Goal: Task Accomplishment & Management: Manage account settings

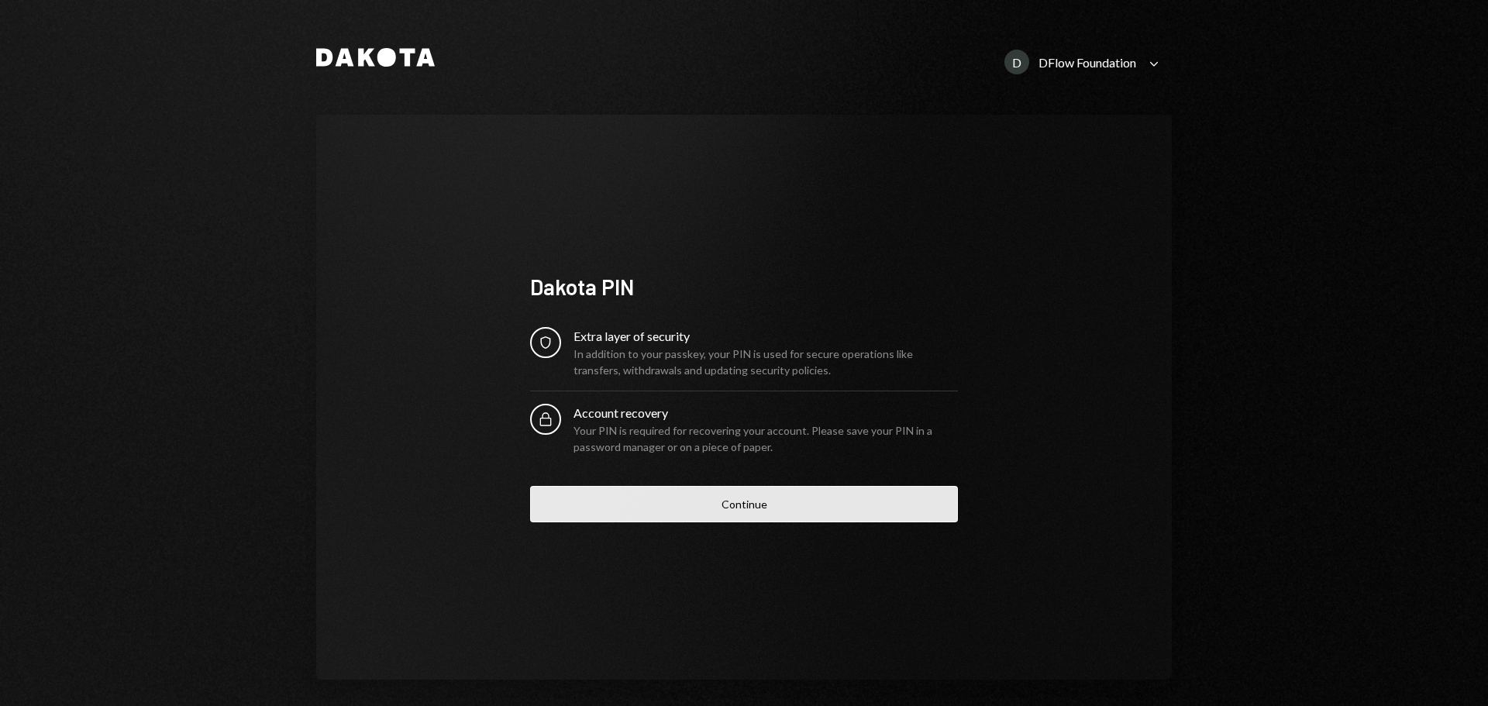
click at [728, 500] on button "Continue" at bounding box center [744, 504] width 428 height 36
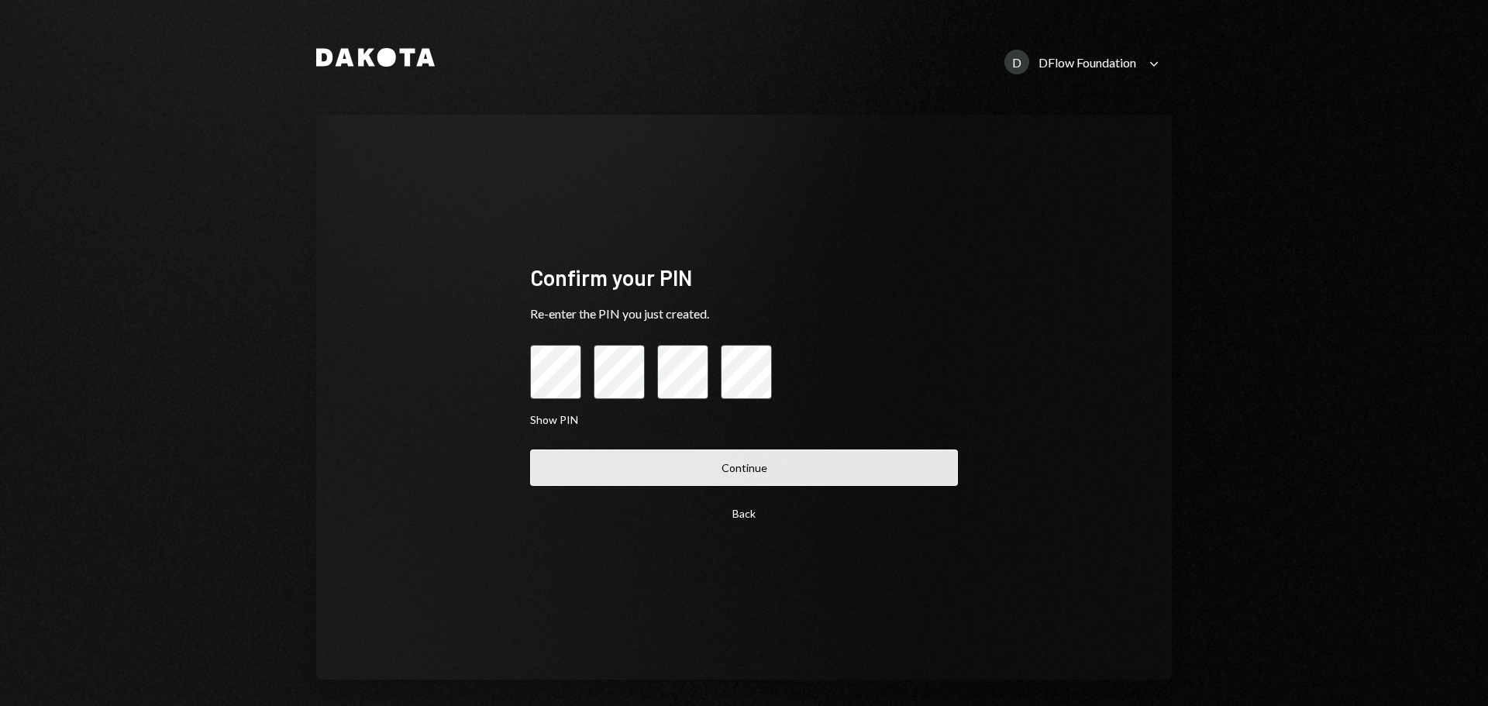
click at [844, 454] on button "Continue" at bounding box center [744, 468] width 428 height 36
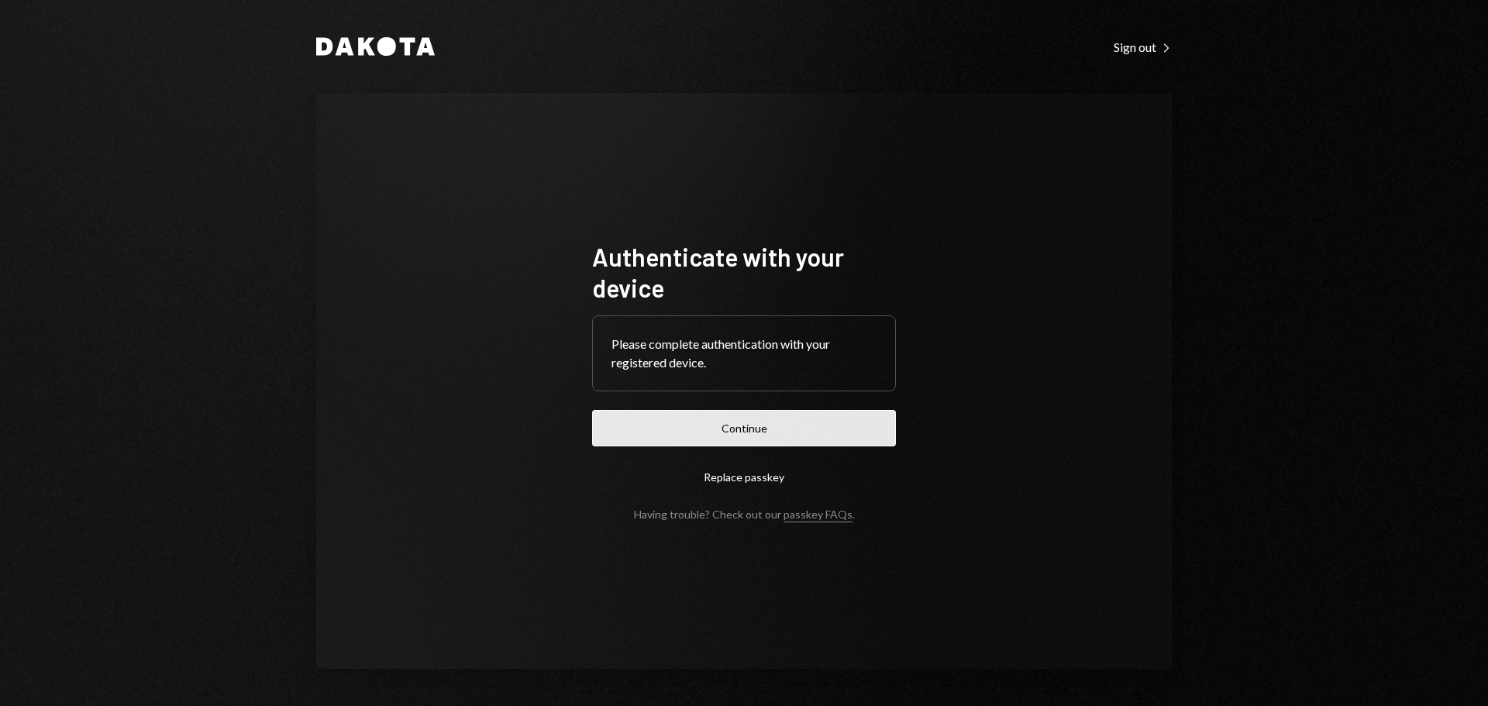
click at [782, 423] on button "Continue" at bounding box center [744, 428] width 304 height 36
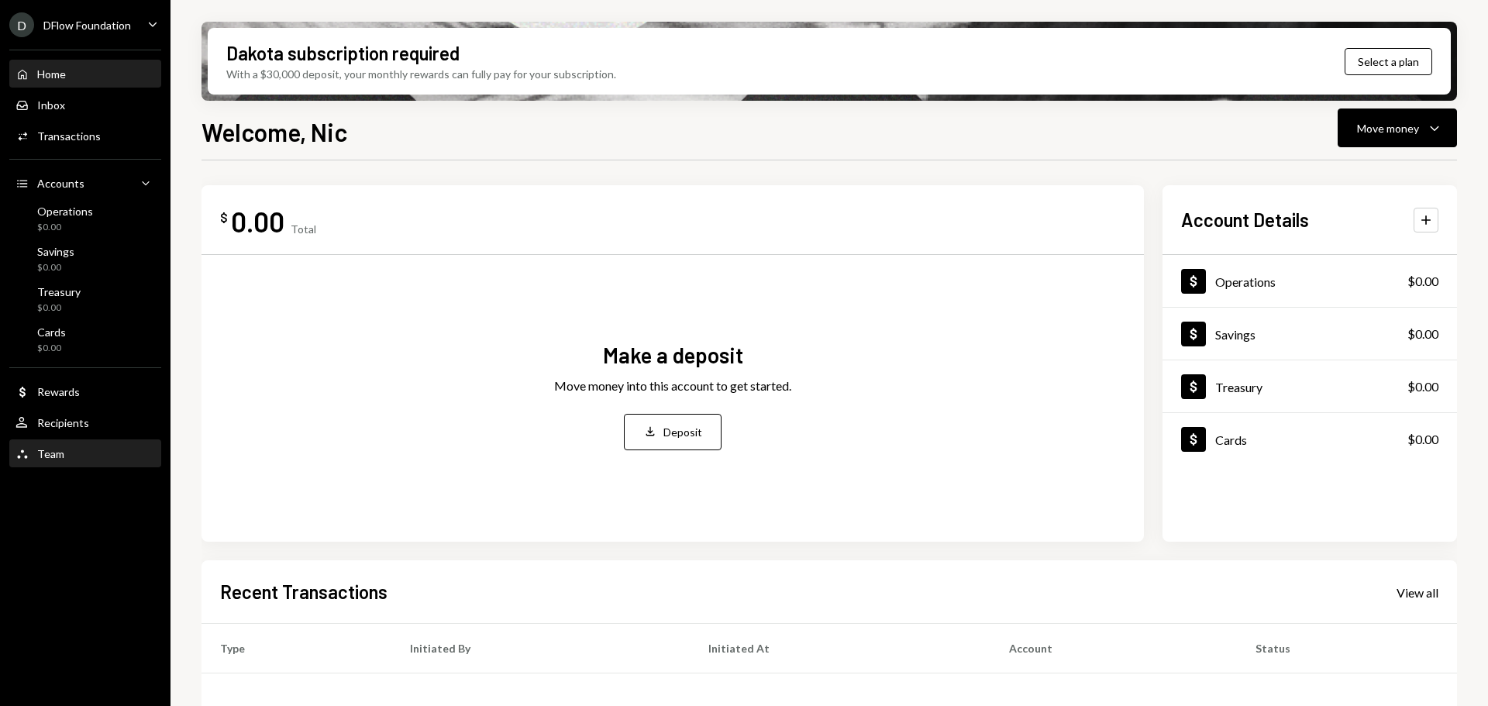
click at [76, 441] on div "Team Team" at bounding box center [86, 454] width 140 height 26
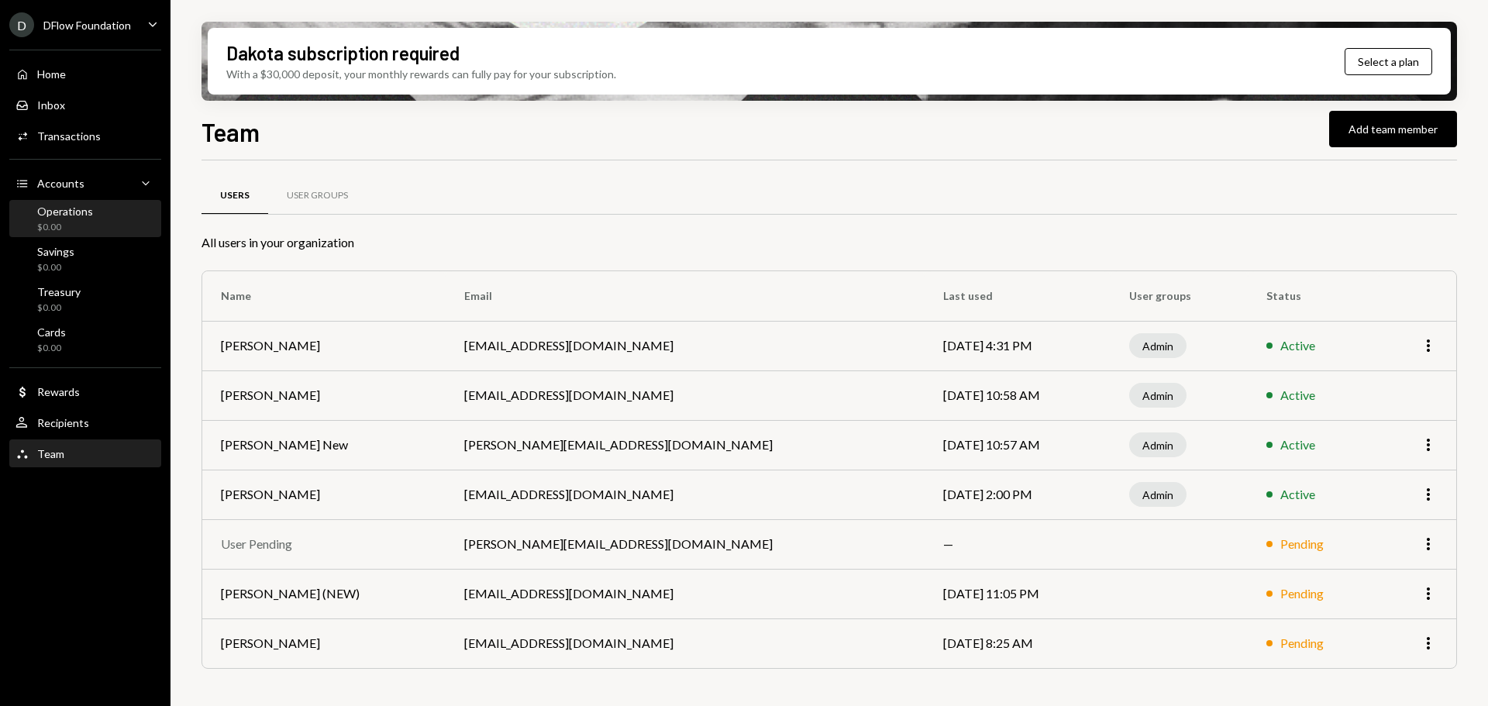
click at [67, 209] on div "Operations" at bounding box center [65, 211] width 56 height 13
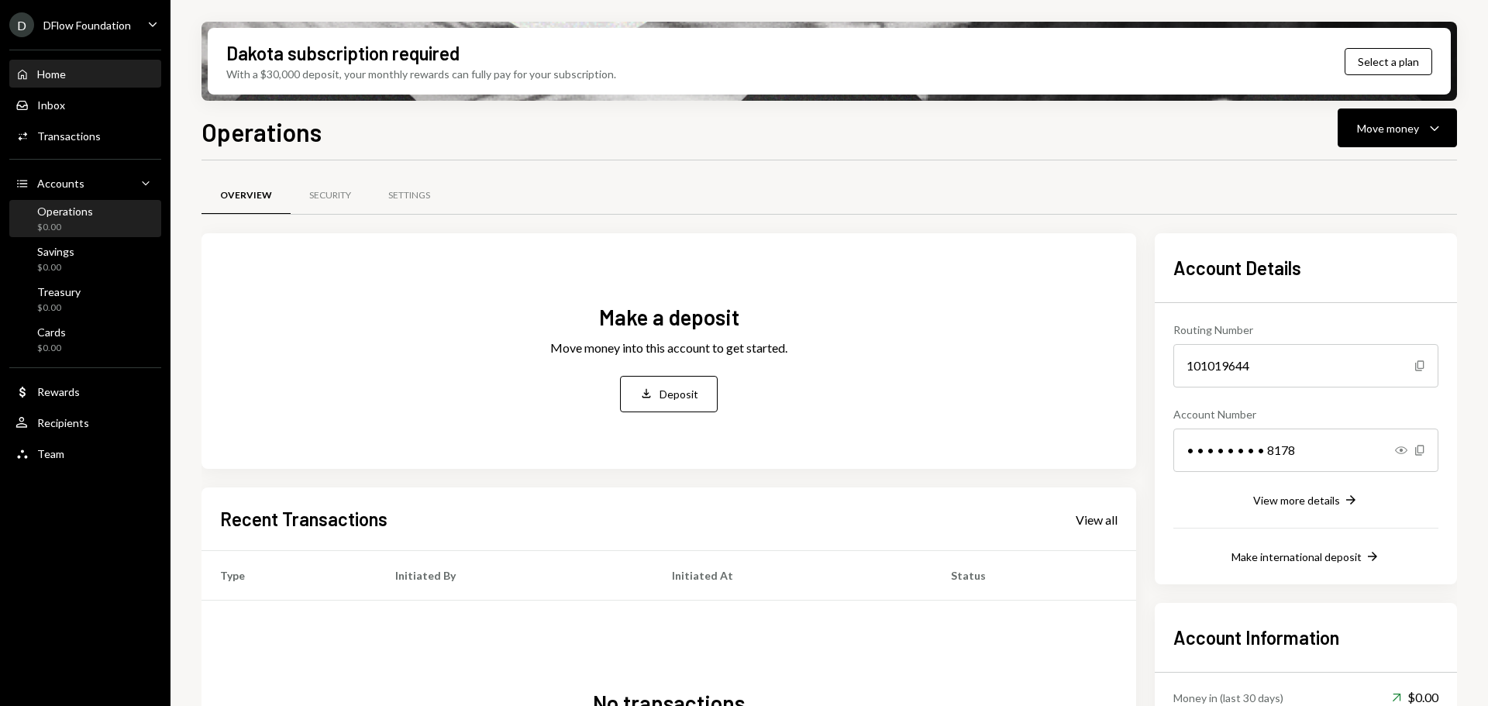
click at [64, 66] on div "Home Home" at bounding box center [86, 74] width 140 height 26
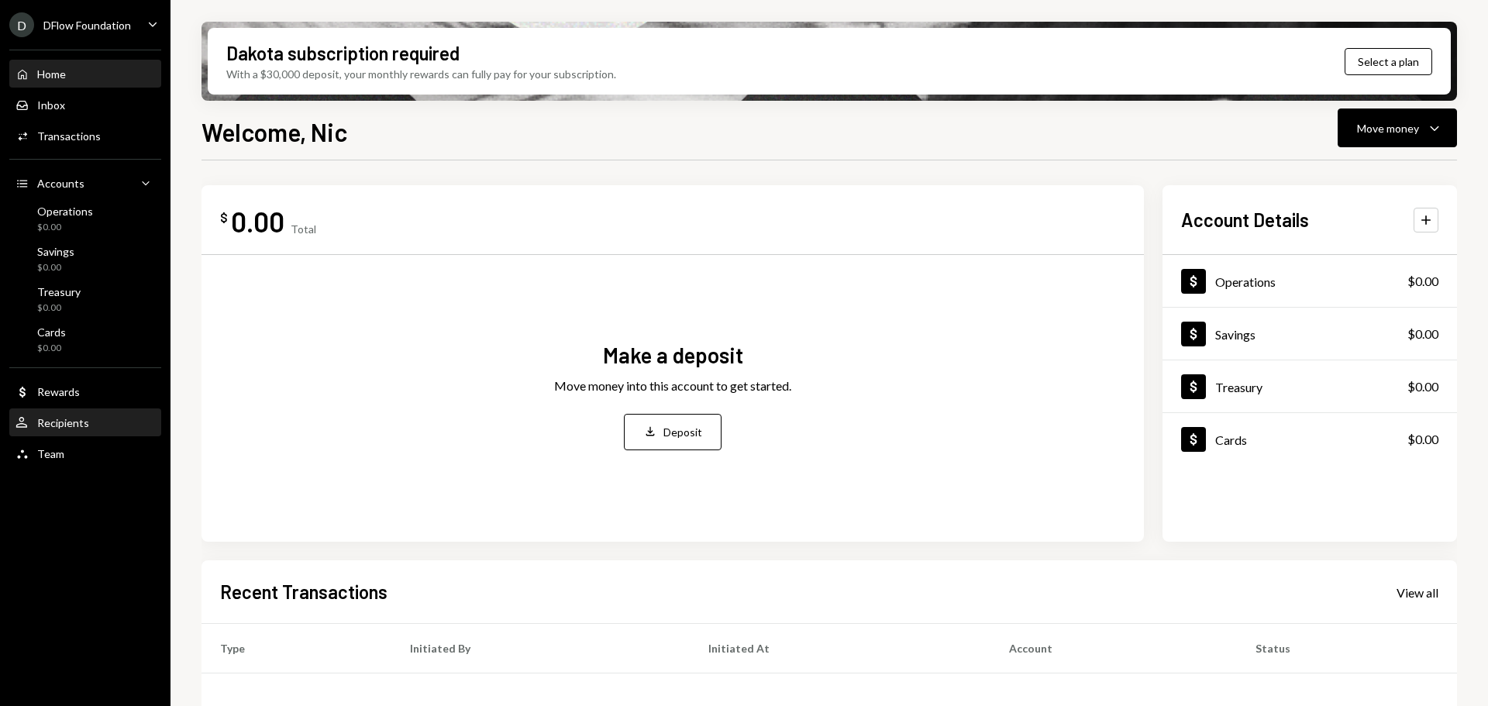
click at [88, 417] on div "User Recipients" at bounding box center [86, 423] width 140 height 14
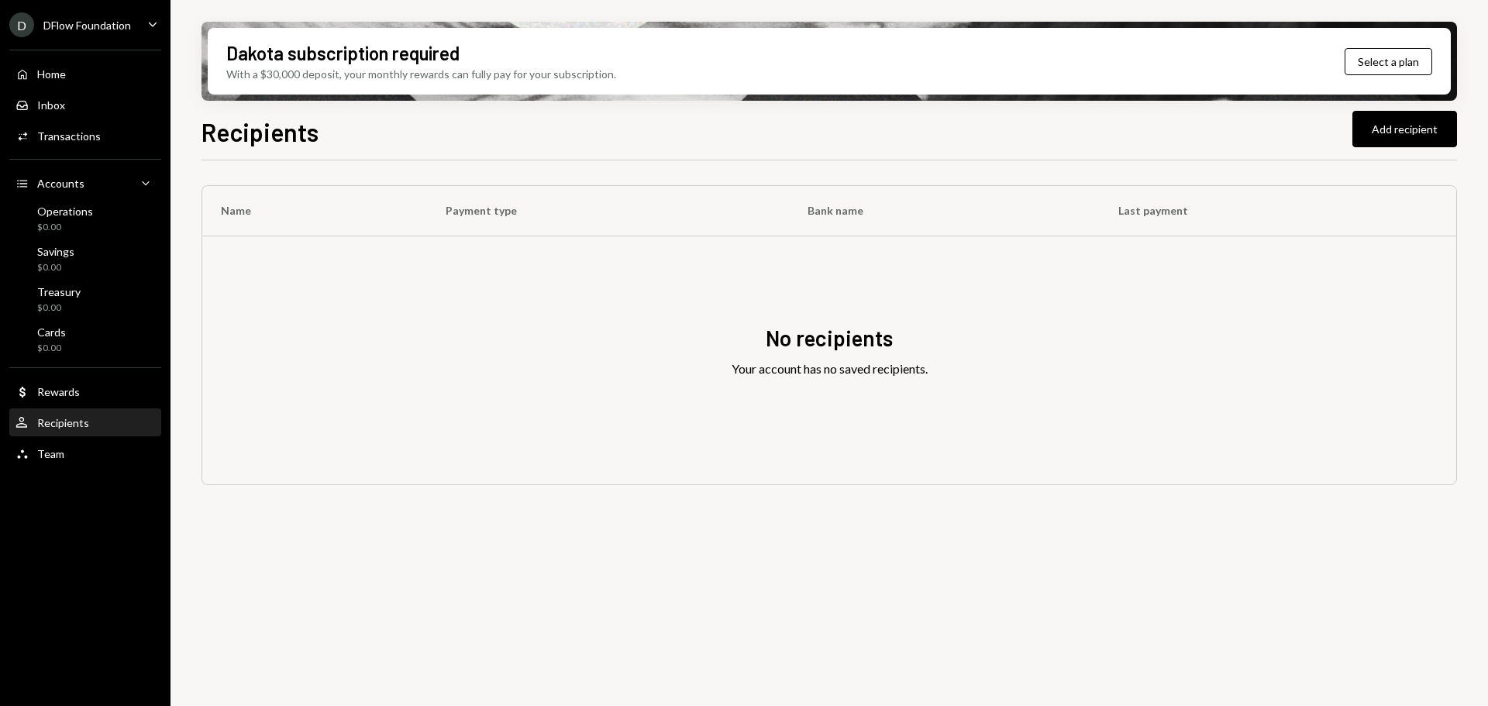
click at [64, 471] on div "D DFlow Foundation Caret Down Home Home Inbox Inbox Activities Transactions Acc…" at bounding box center [85, 353] width 171 height 706
click at [64, 452] on div "Team Team" at bounding box center [86, 454] width 140 height 14
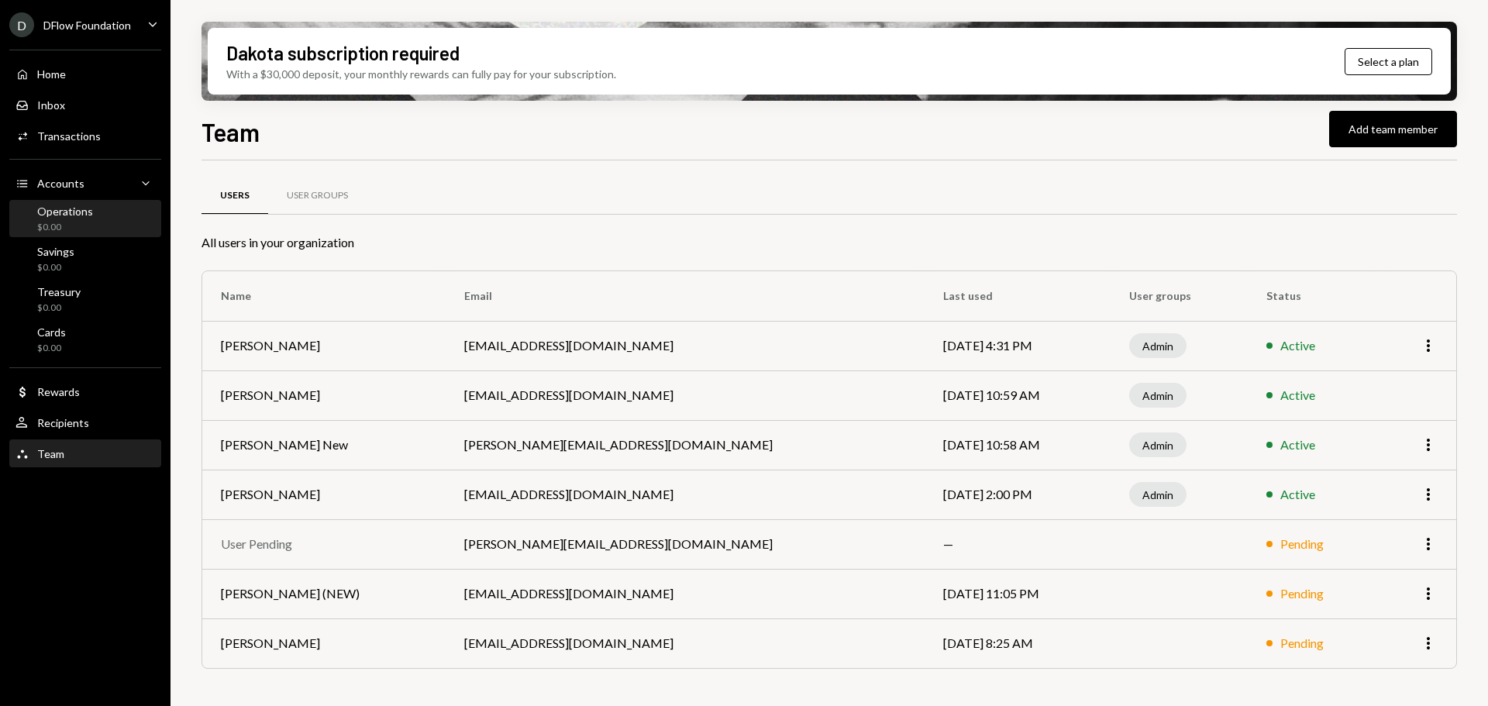
click at [74, 213] on div "Operations" at bounding box center [65, 211] width 56 height 13
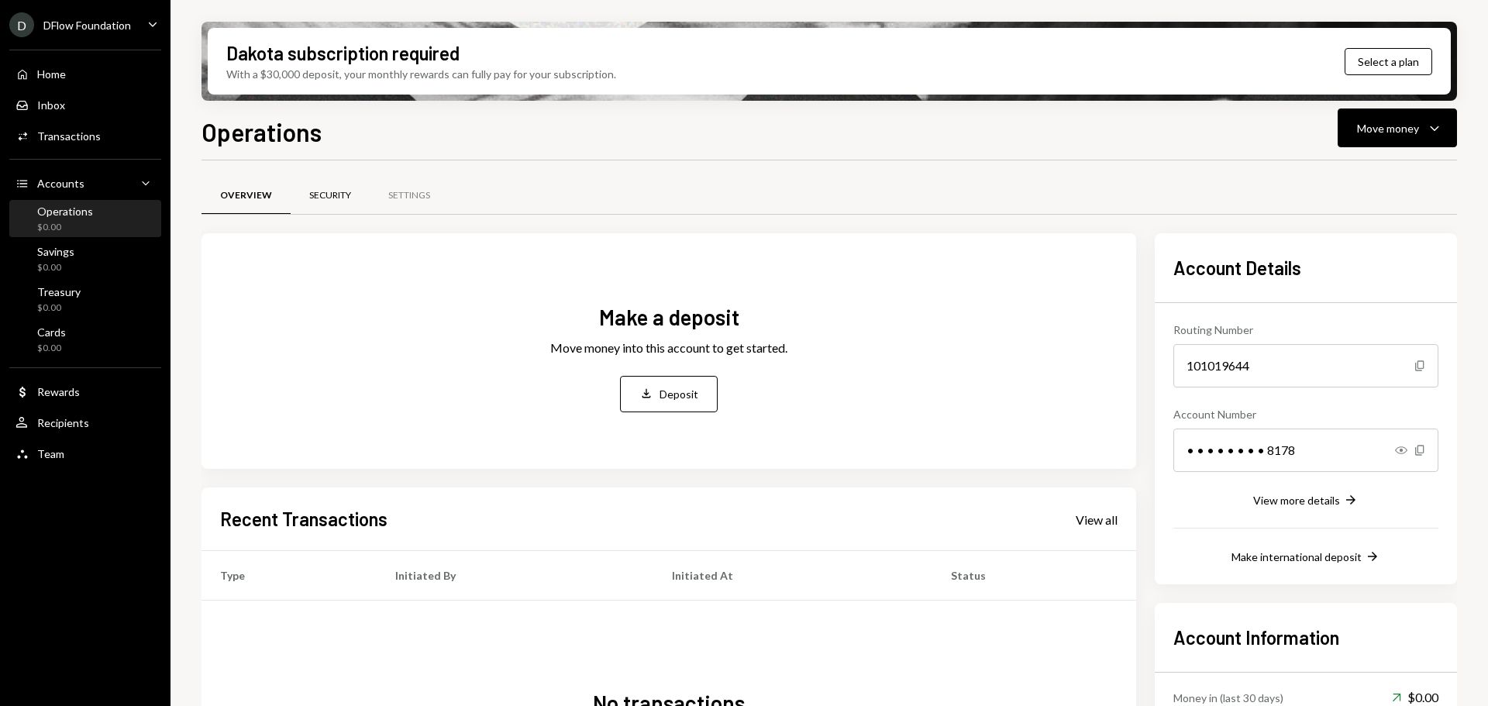
click at [333, 198] on div "Security" at bounding box center [330, 195] width 42 height 13
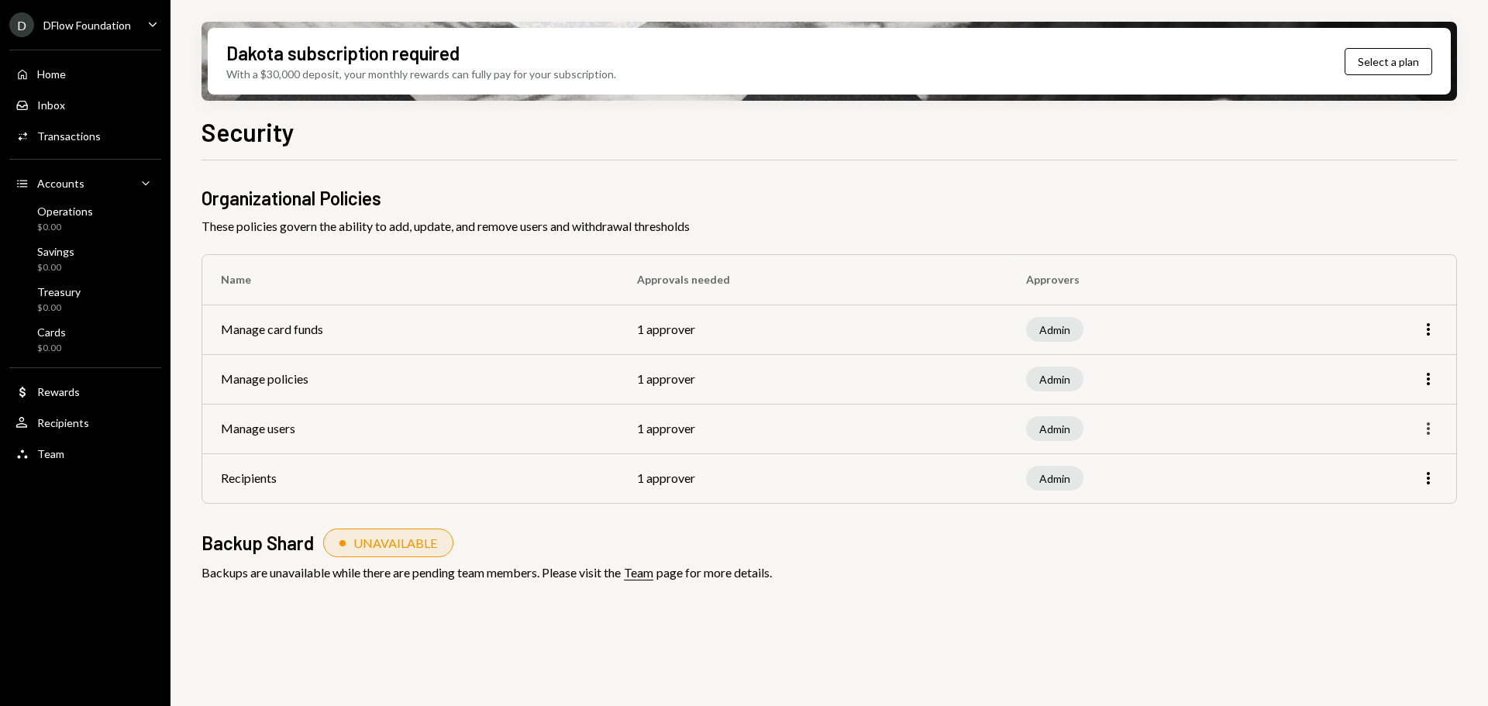
click at [1434, 426] on icon "More" at bounding box center [1428, 428] width 19 height 19
click at [1395, 466] on div "Edit" at bounding box center [1393, 461] width 78 height 27
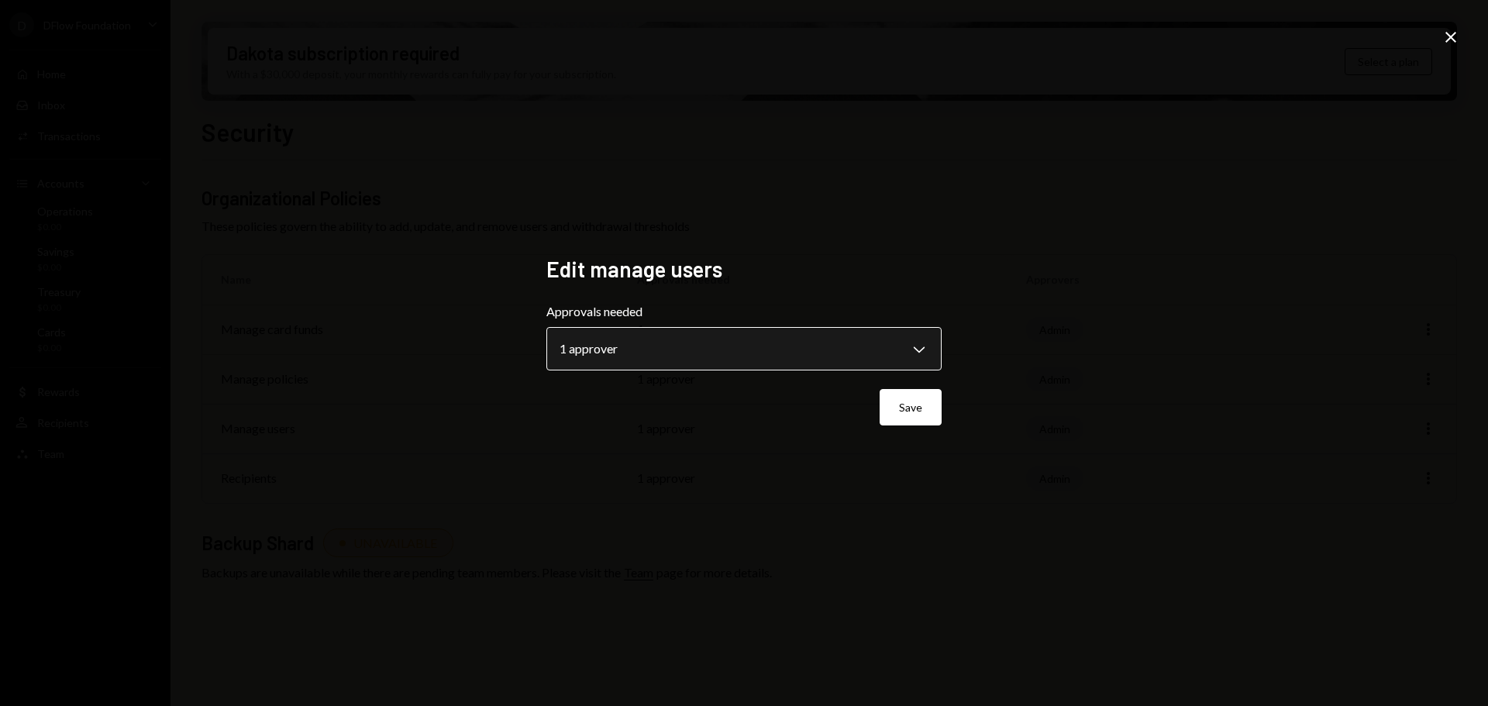
click at [850, 340] on body "**********" at bounding box center [744, 353] width 1488 height 706
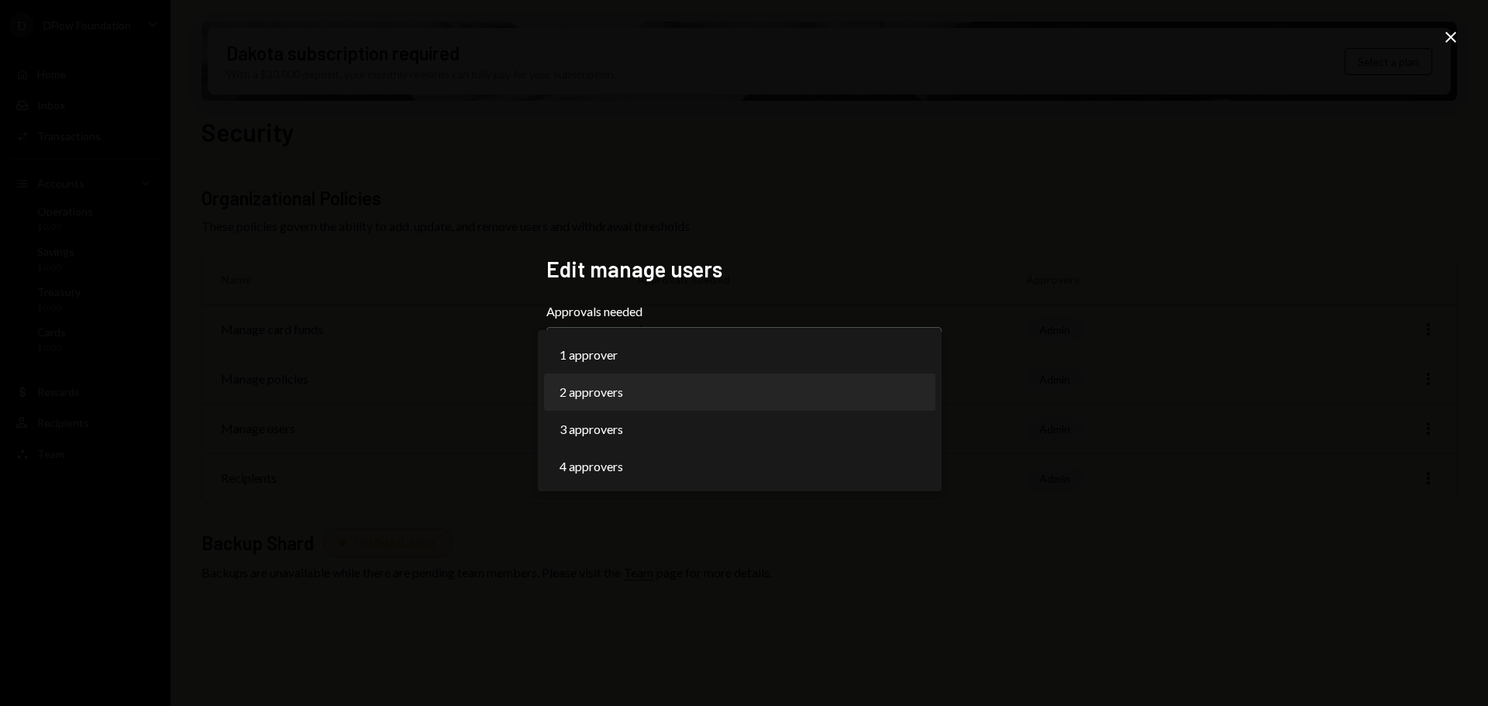
select select "*"
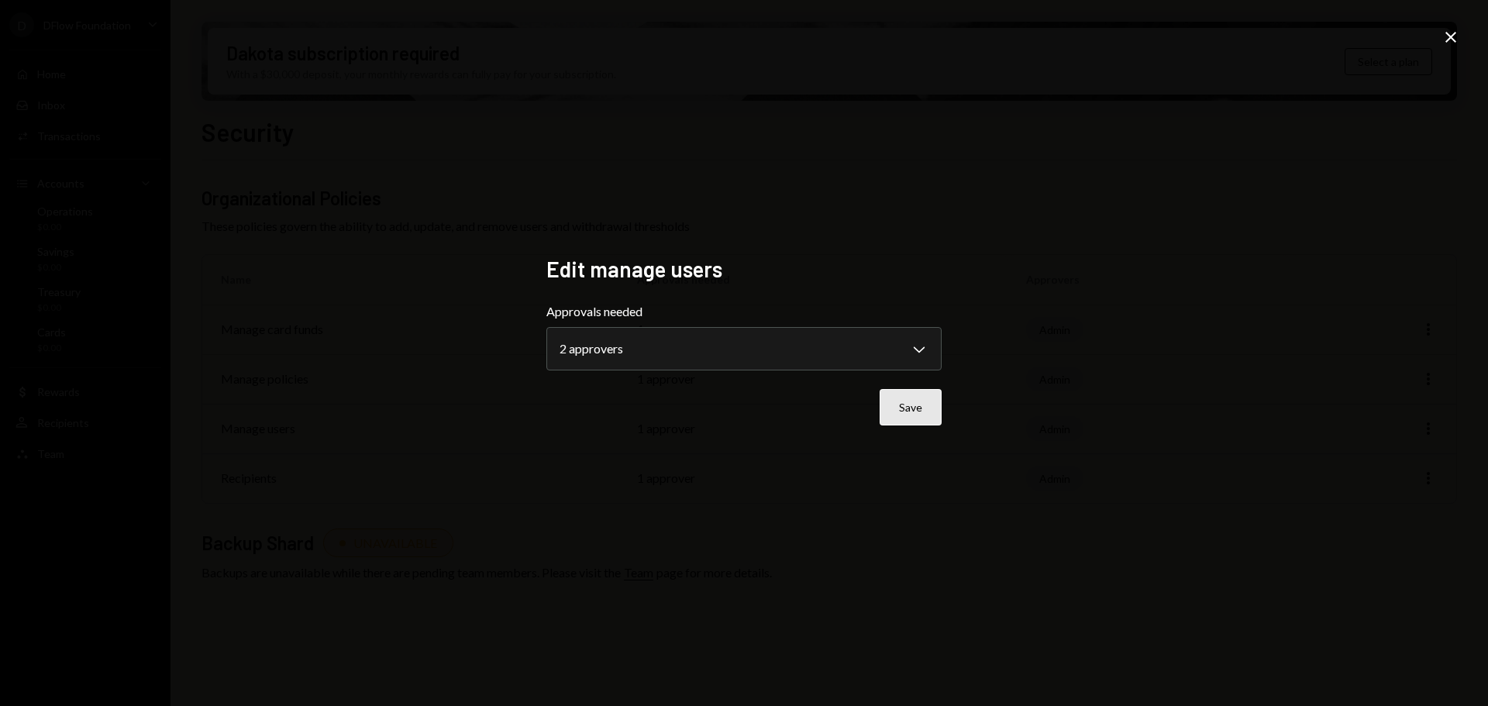
click at [912, 410] on button "Save" at bounding box center [911, 407] width 62 height 36
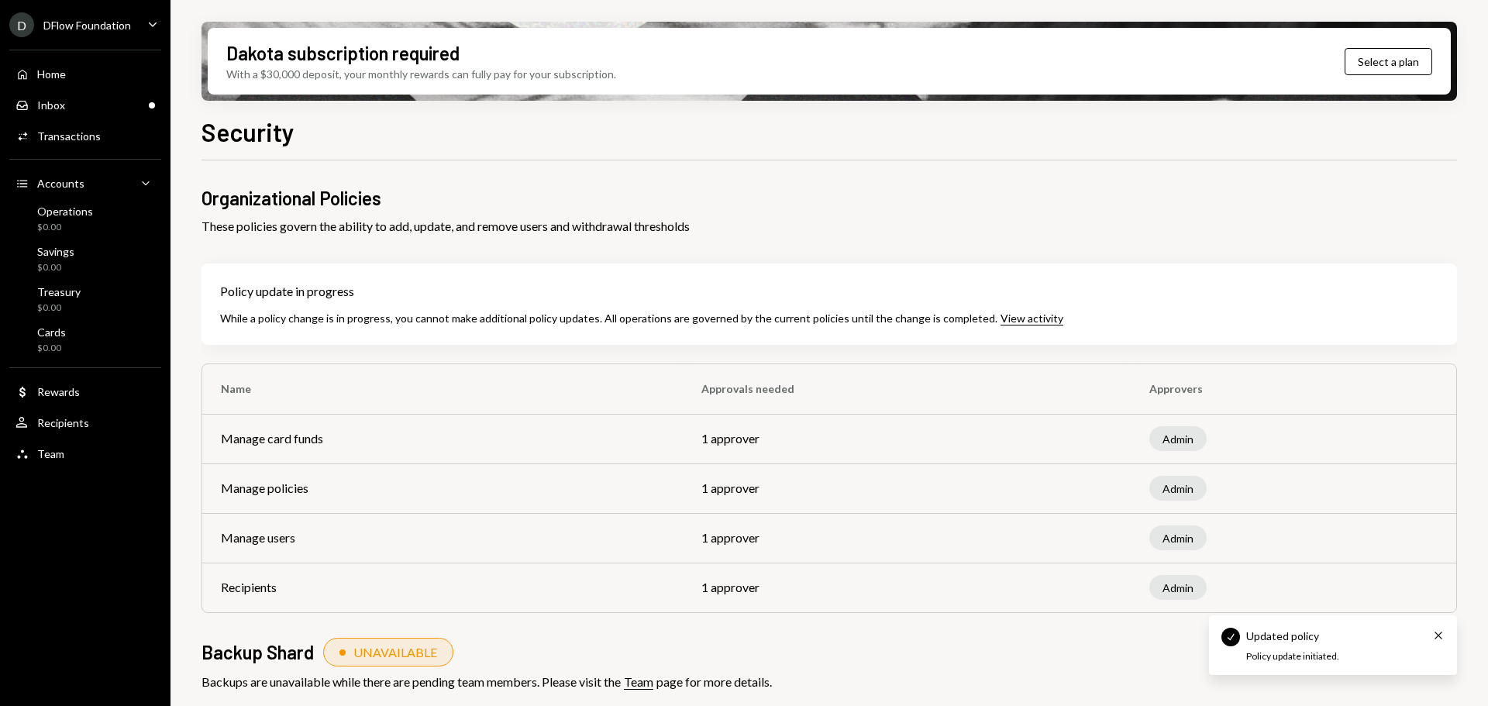
scroll to position [17, 0]
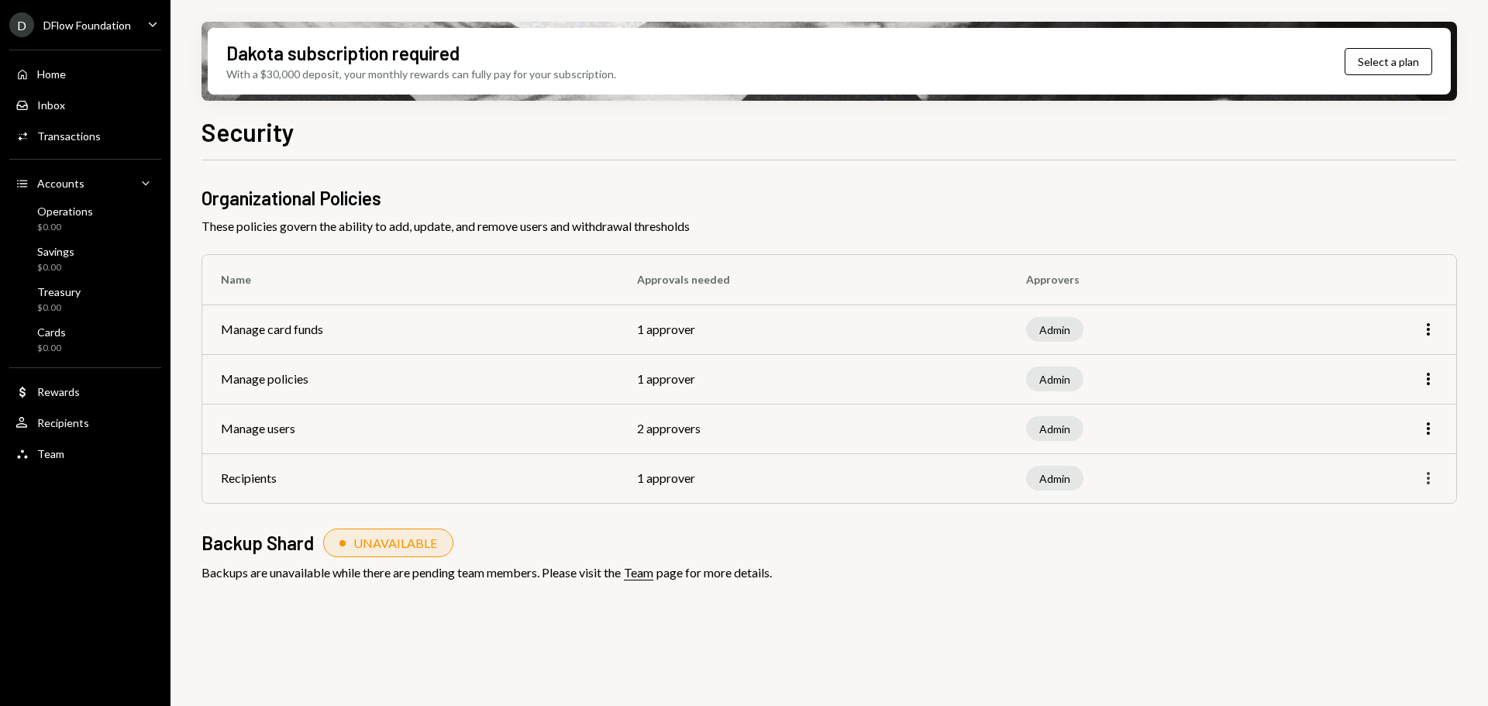
click at [1432, 484] on icon "More" at bounding box center [1428, 478] width 19 height 19
click at [1388, 513] on div "Edit" at bounding box center [1393, 511] width 78 height 27
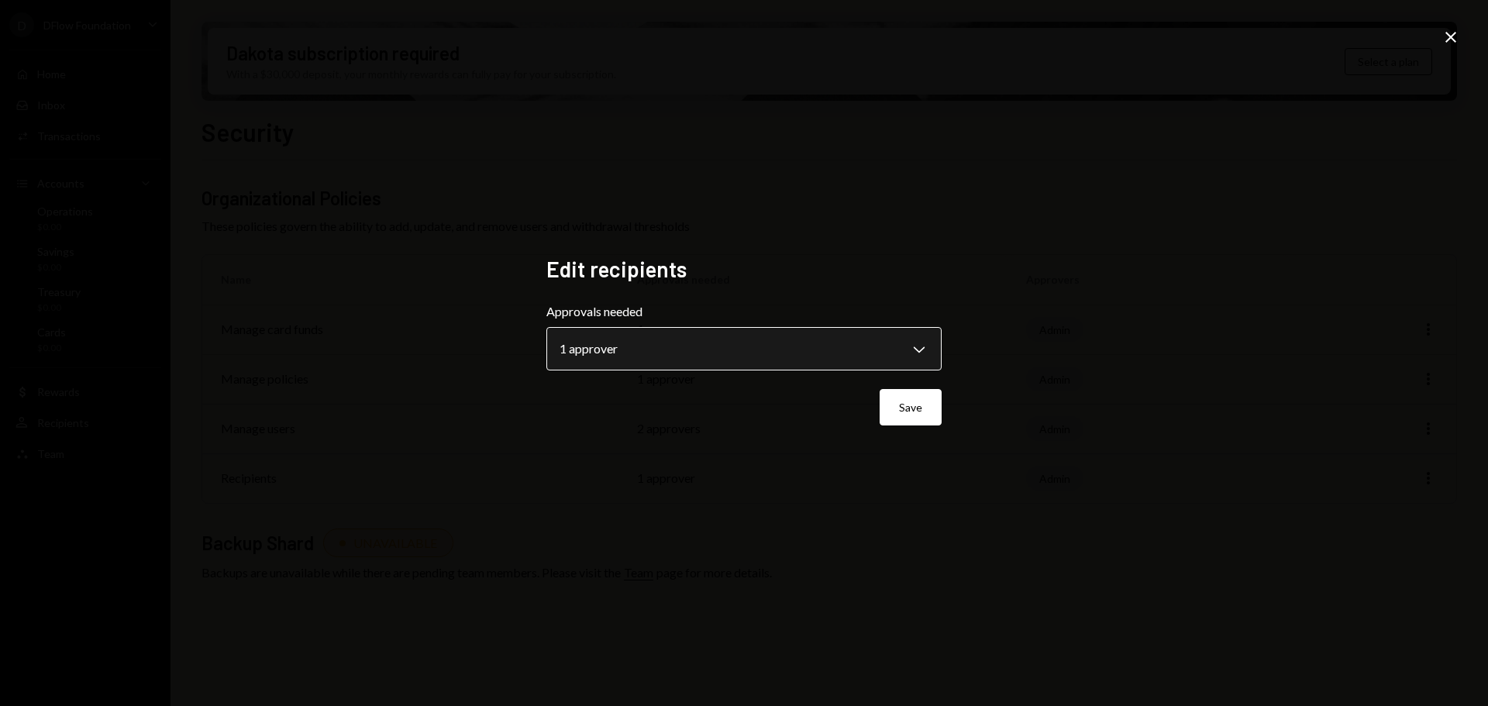
click at [914, 340] on body "**********" at bounding box center [744, 353] width 1488 height 706
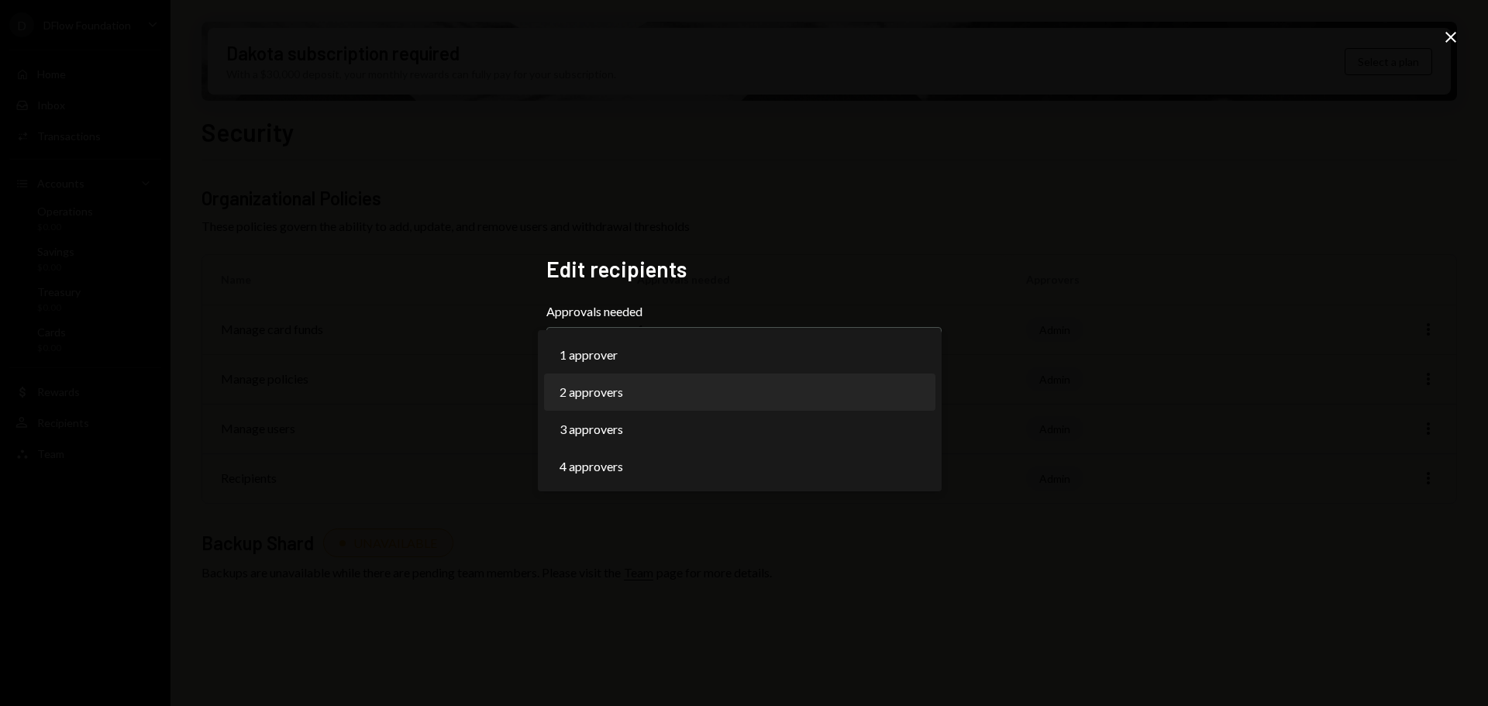
select select "*"
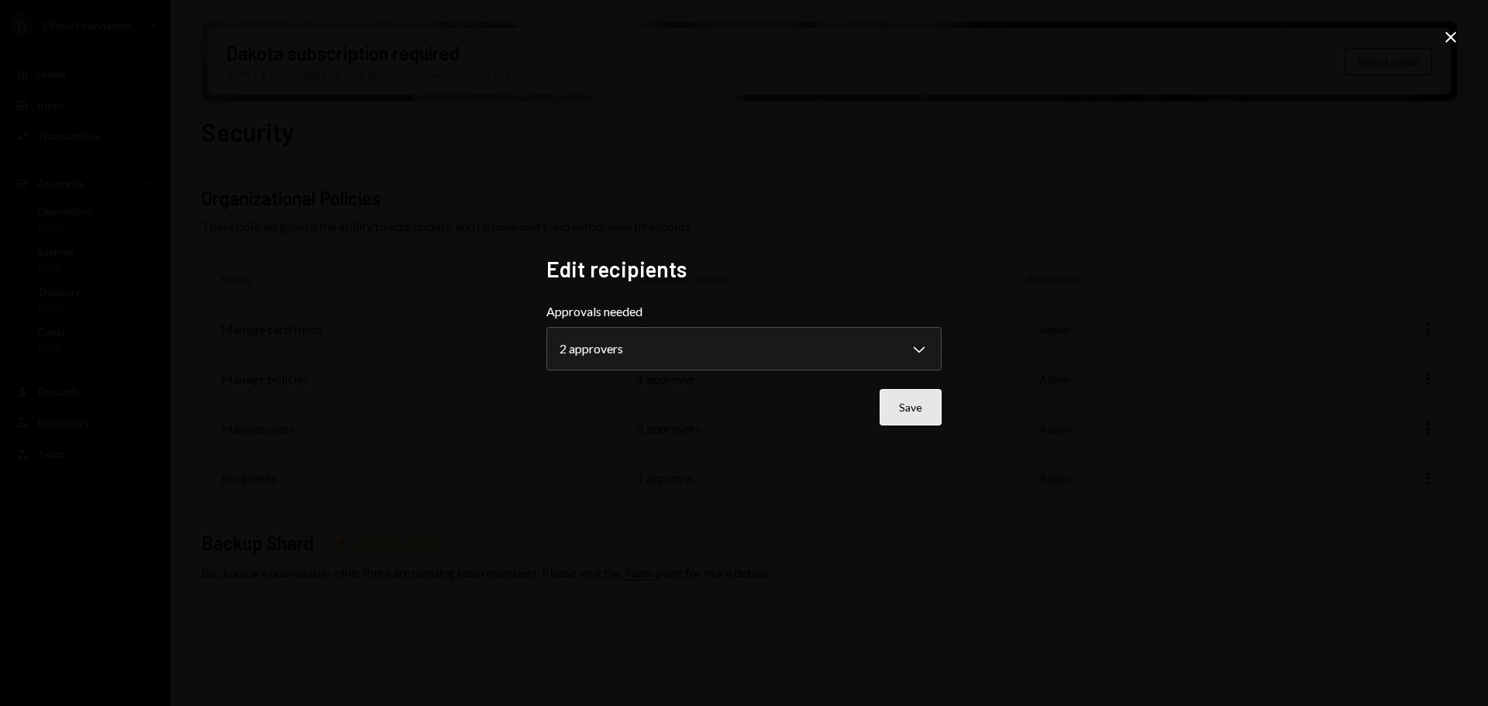
click at [929, 421] on button "Save" at bounding box center [911, 407] width 62 height 36
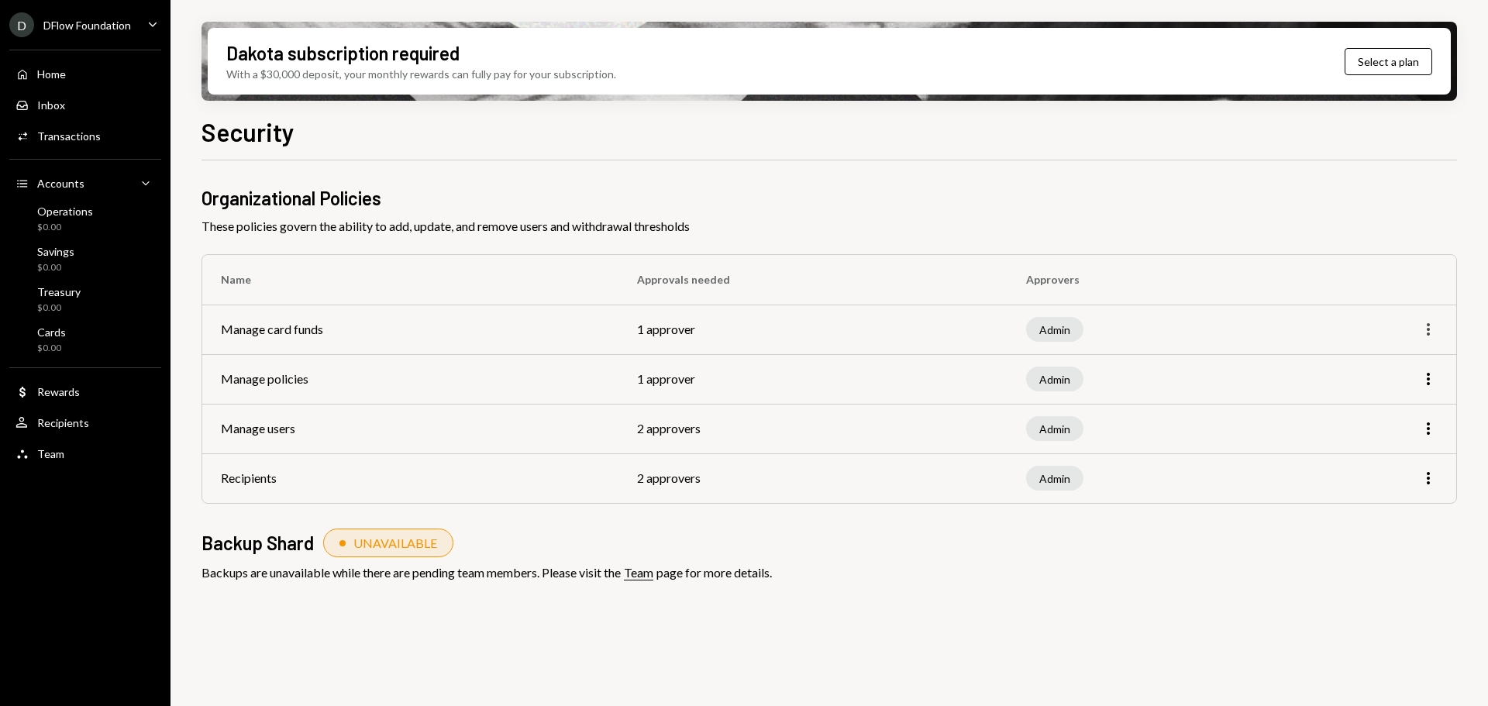
click at [1433, 335] on icon "More" at bounding box center [1428, 329] width 19 height 19
click at [1391, 351] on div "Edit" at bounding box center [1393, 362] width 78 height 27
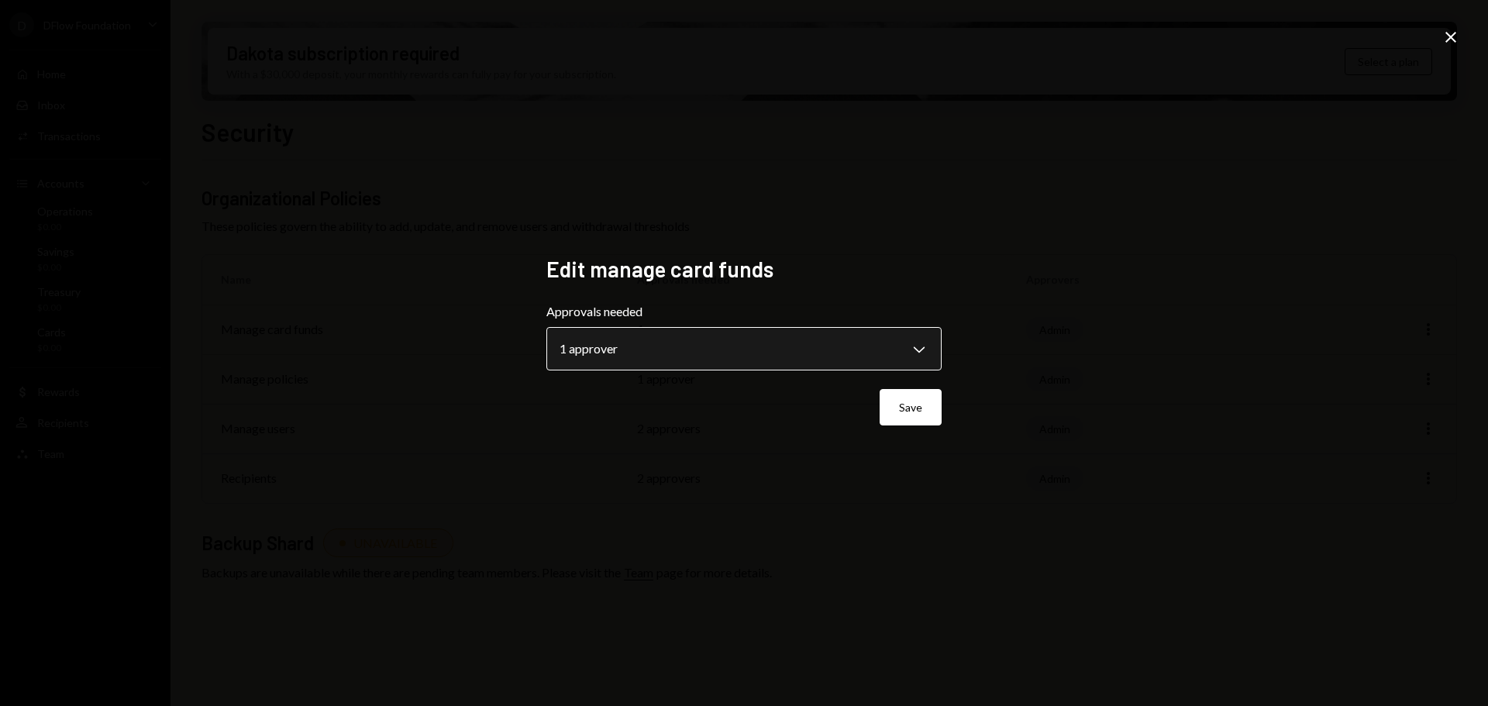
click at [915, 331] on body "**********" at bounding box center [744, 353] width 1488 height 706
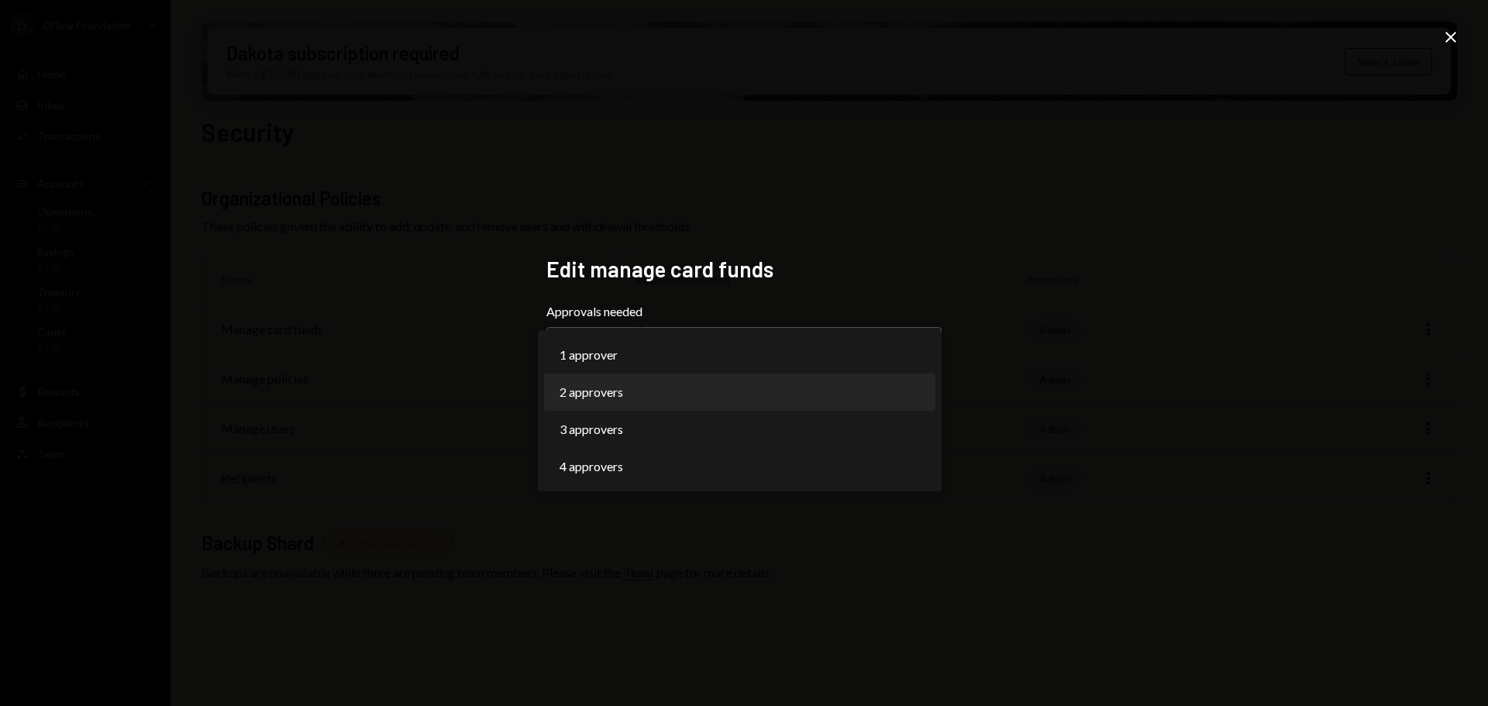
select select "*"
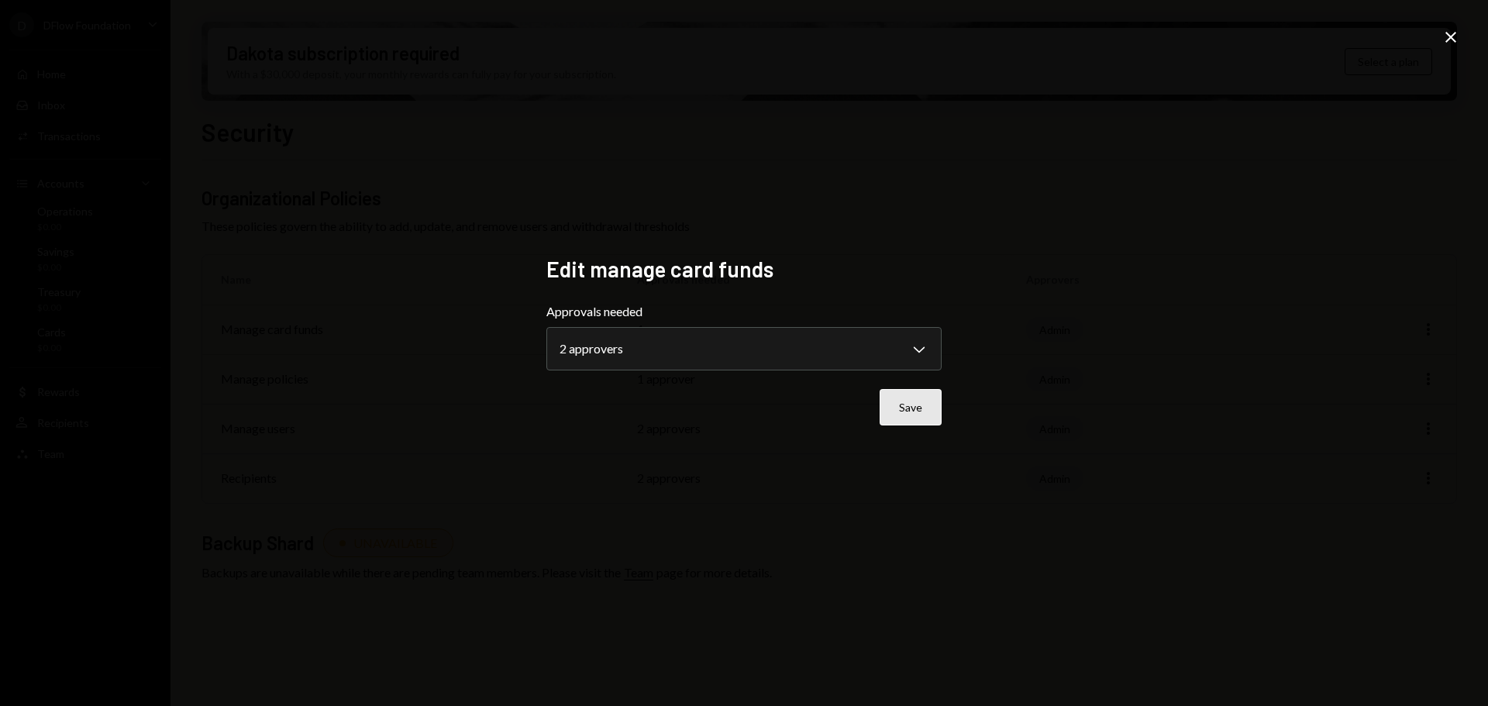
click at [926, 406] on button "Save" at bounding box center [911, 407] width 62 height 36
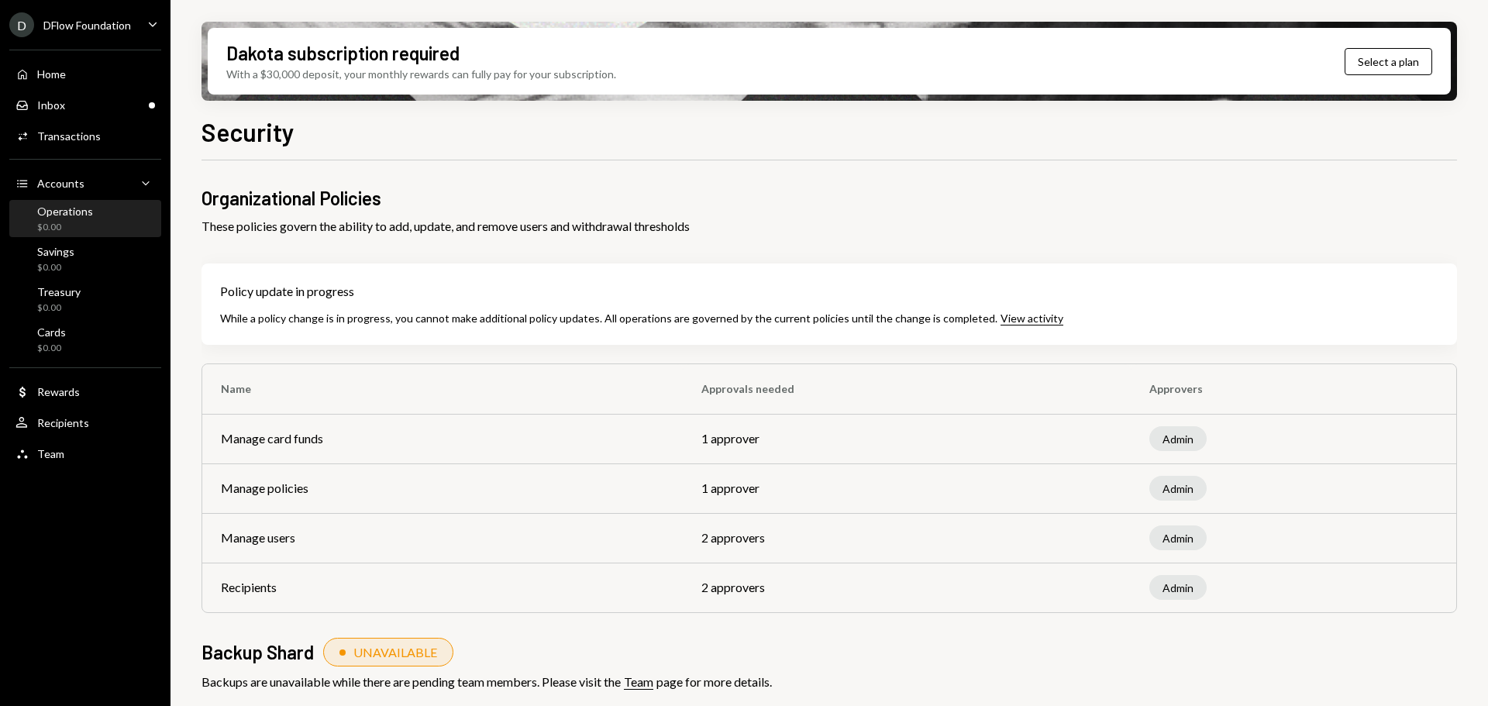
click at [104, 221] on div "Operations $0.00" at bounding box center [86, 219] width 140 height 29
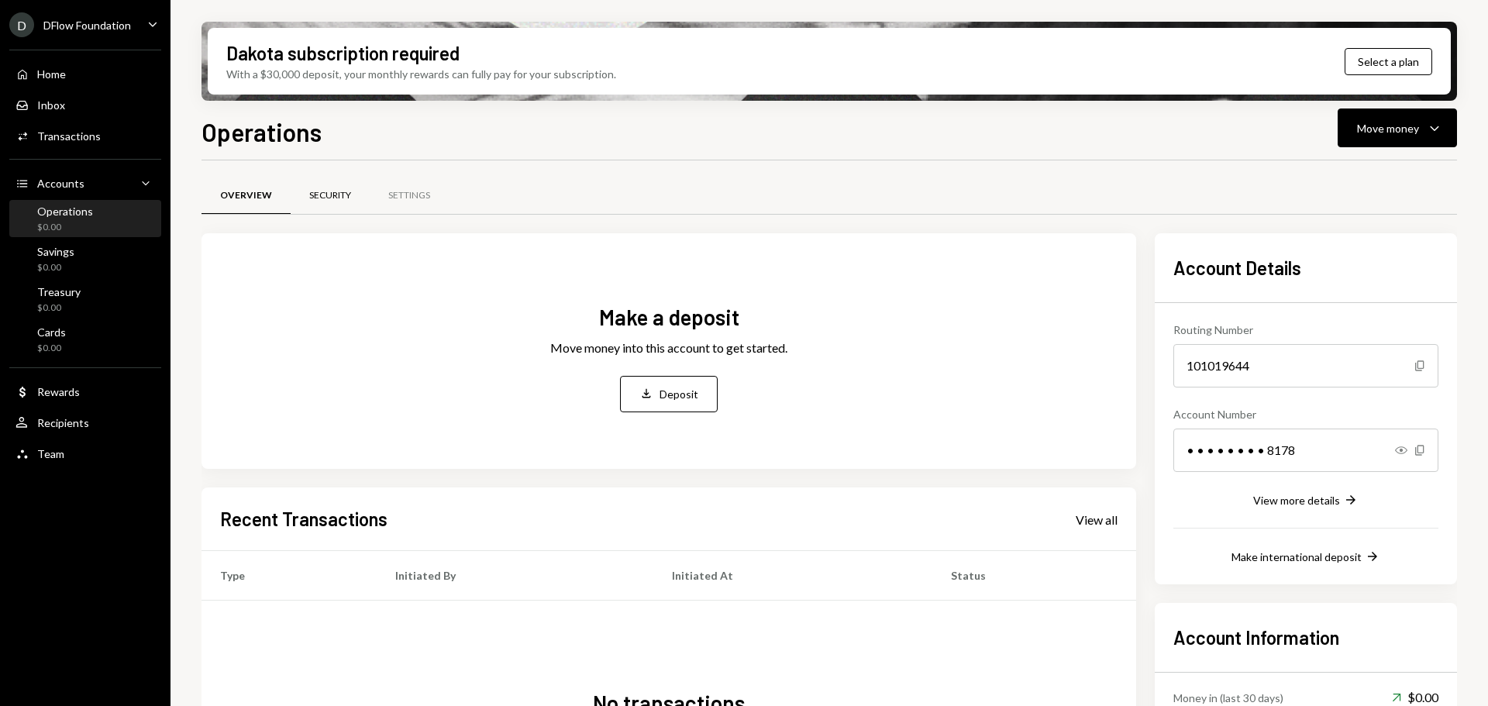
click at [315, 195] on div "Security" at bounding box center [330, 195] width 42 height 13
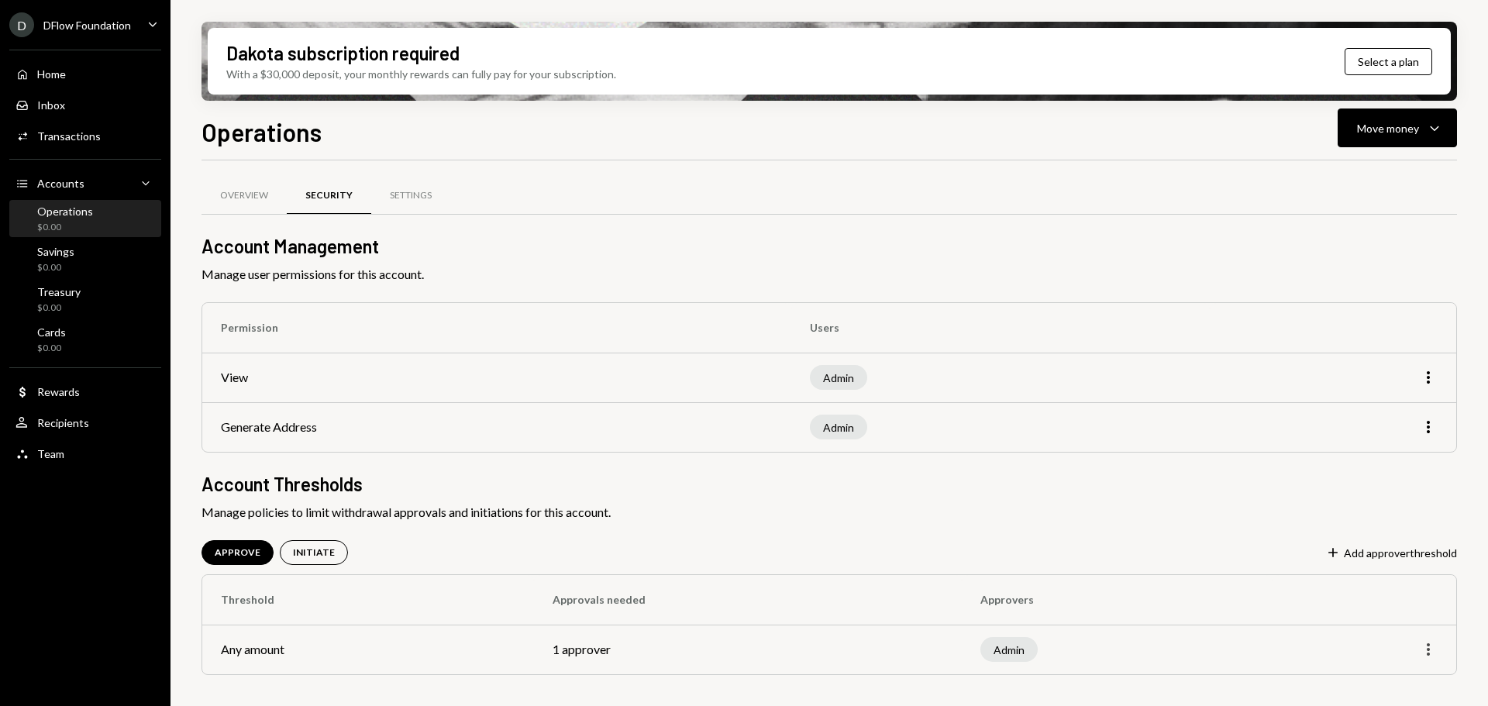
click at [1424, 646] on icon "More" at bounding box center [1428, 649] width 19 height 19
click at [1397, 671] on div "Edit" at bounding box center [1393, 682] width 78 height 27
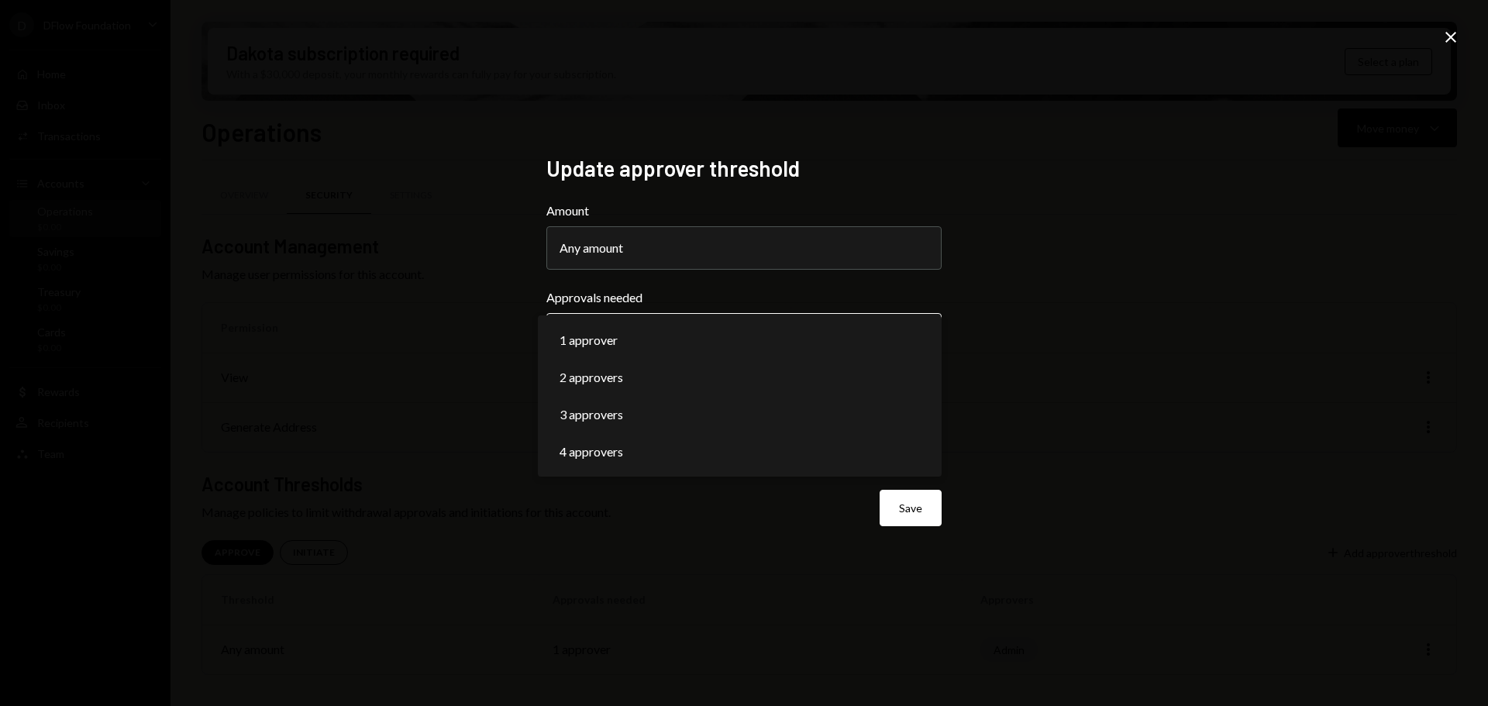
click at [769, 319] on body "**********" at bounding box center [744, 353] width 1488 height 706
select select "*"
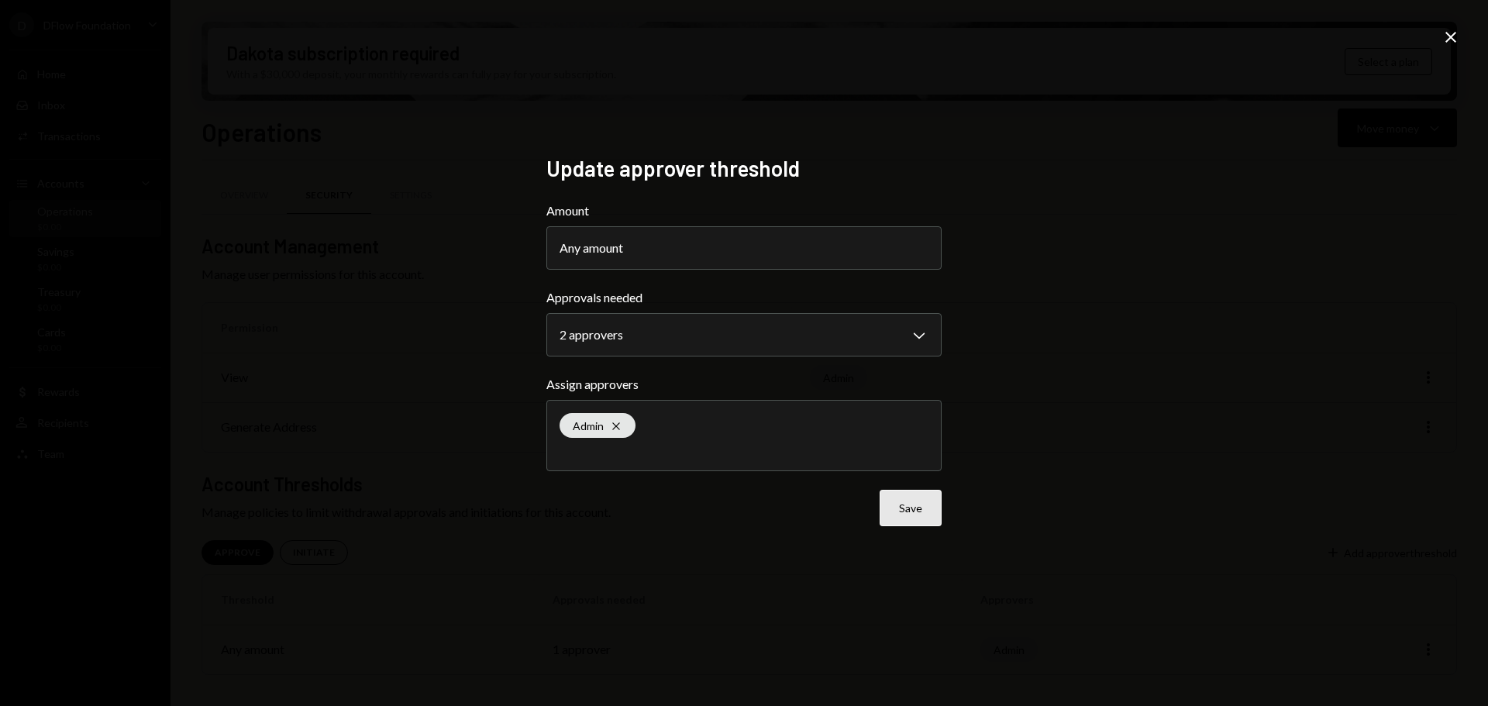
click at [931, 515] on button "Save" at bounding box center [911, 508] width 62 height 36
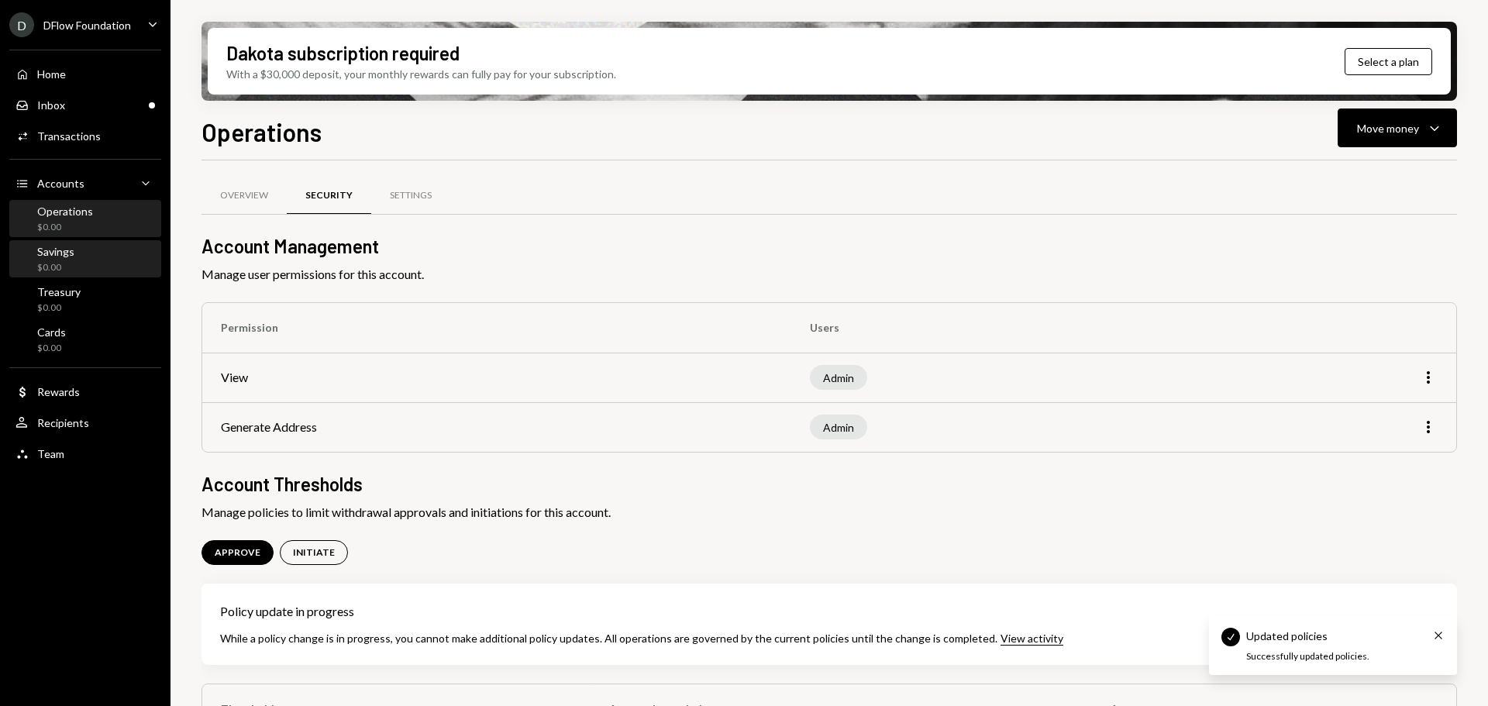
click at [69, 245] on div "Savings" at bounding box center [55, 251] width 37 height 13
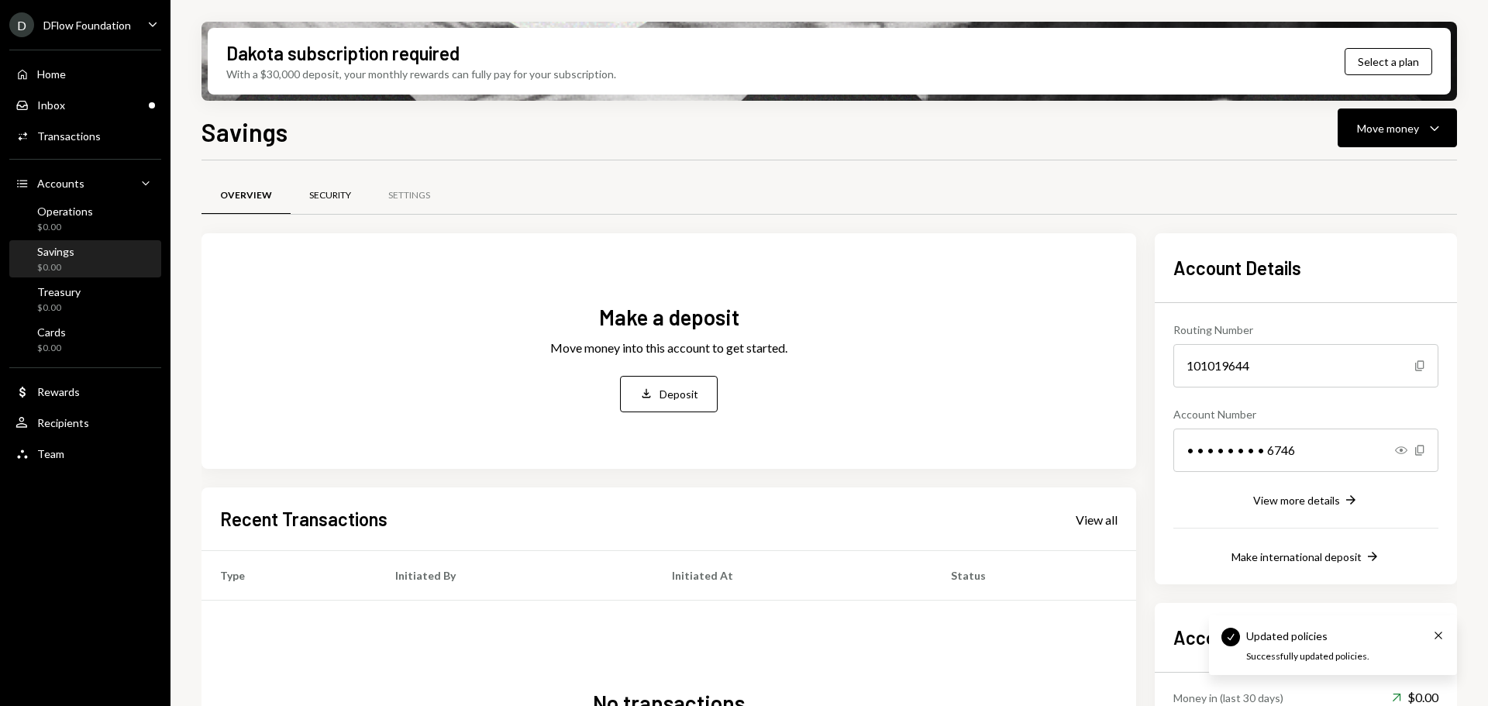
click at [322, 195] on div "Security" at bounding box center [330, 195] width 42 height 13
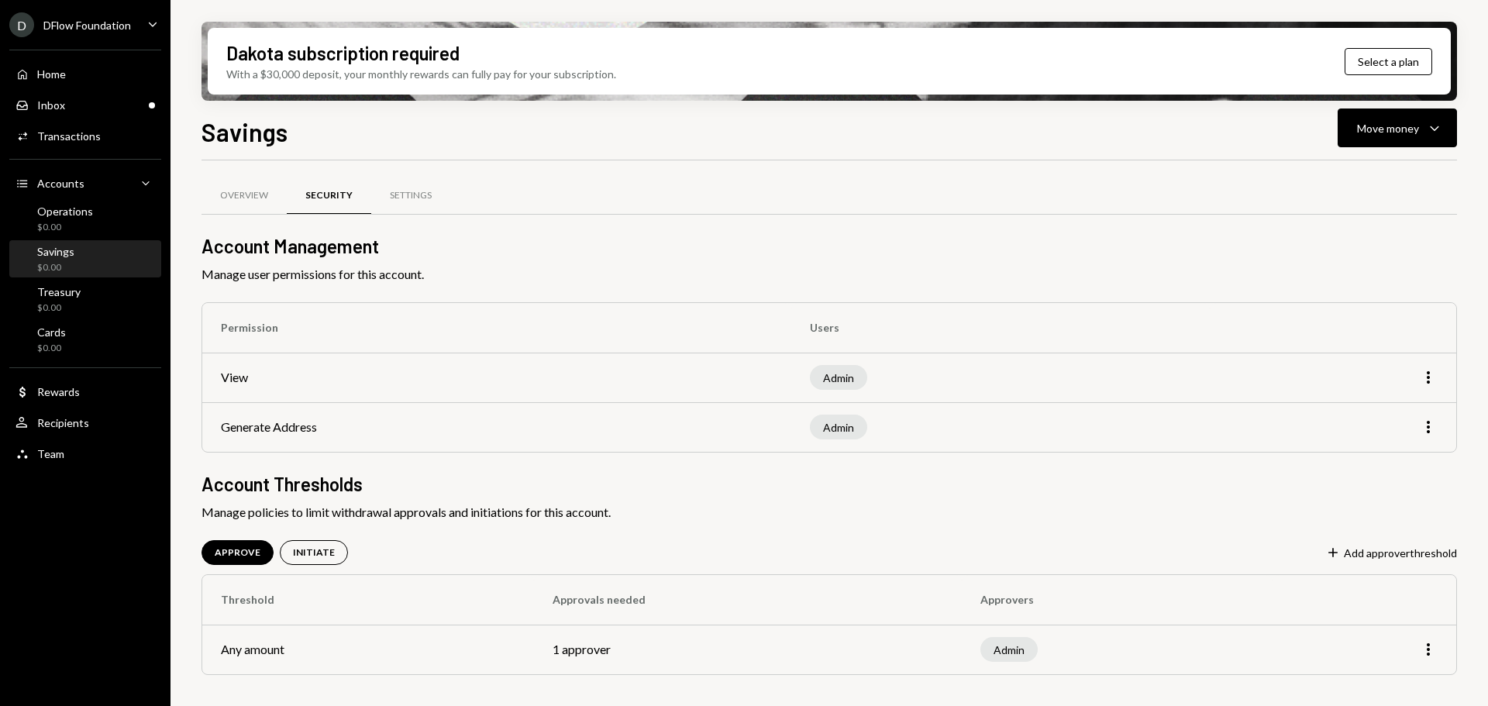
click at [1439, 653] on td "More" at bounding box center [1365, 650] width 184 height 50
click at [1427, 649] on icon "More" at bounding box center [1428, 649] width 19 height 19
click at [1376, 685] on div "Edit" at bounding box center [1393, 682] width 78 height 27
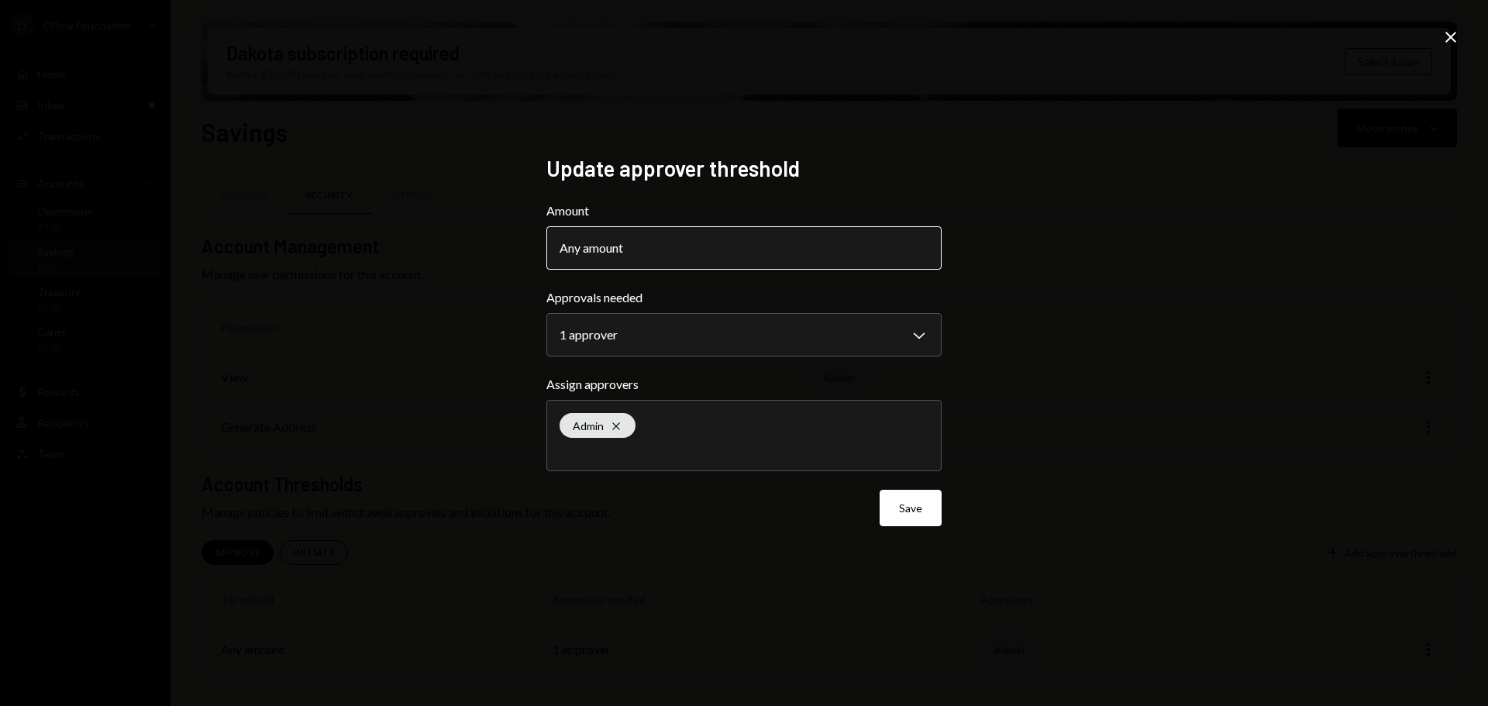
click at [773, 253] on button "Any amount" at bounding box center [743, 247] width 395 height 43
click at [776, 323] on body "**********" at bounding box center [744, 353] width 1488 height 706
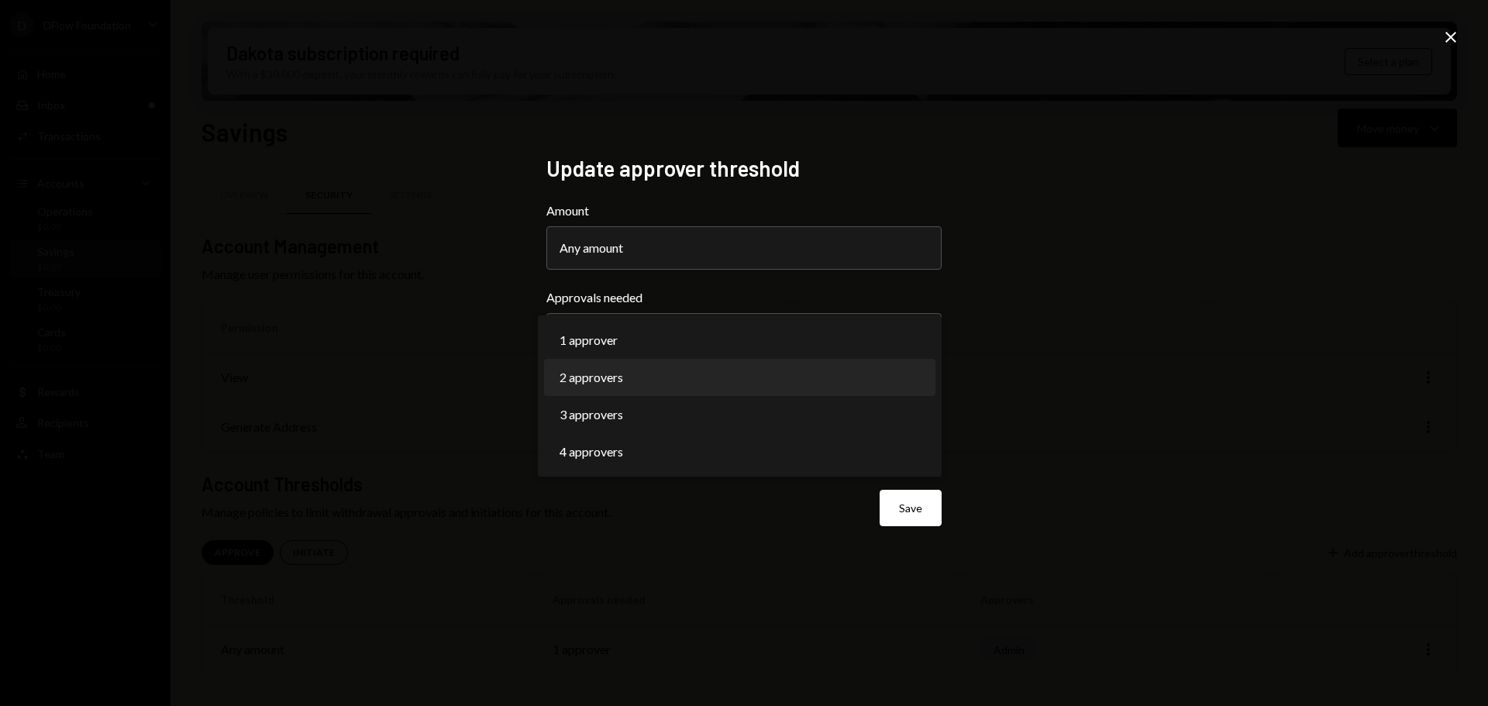
select select "*"
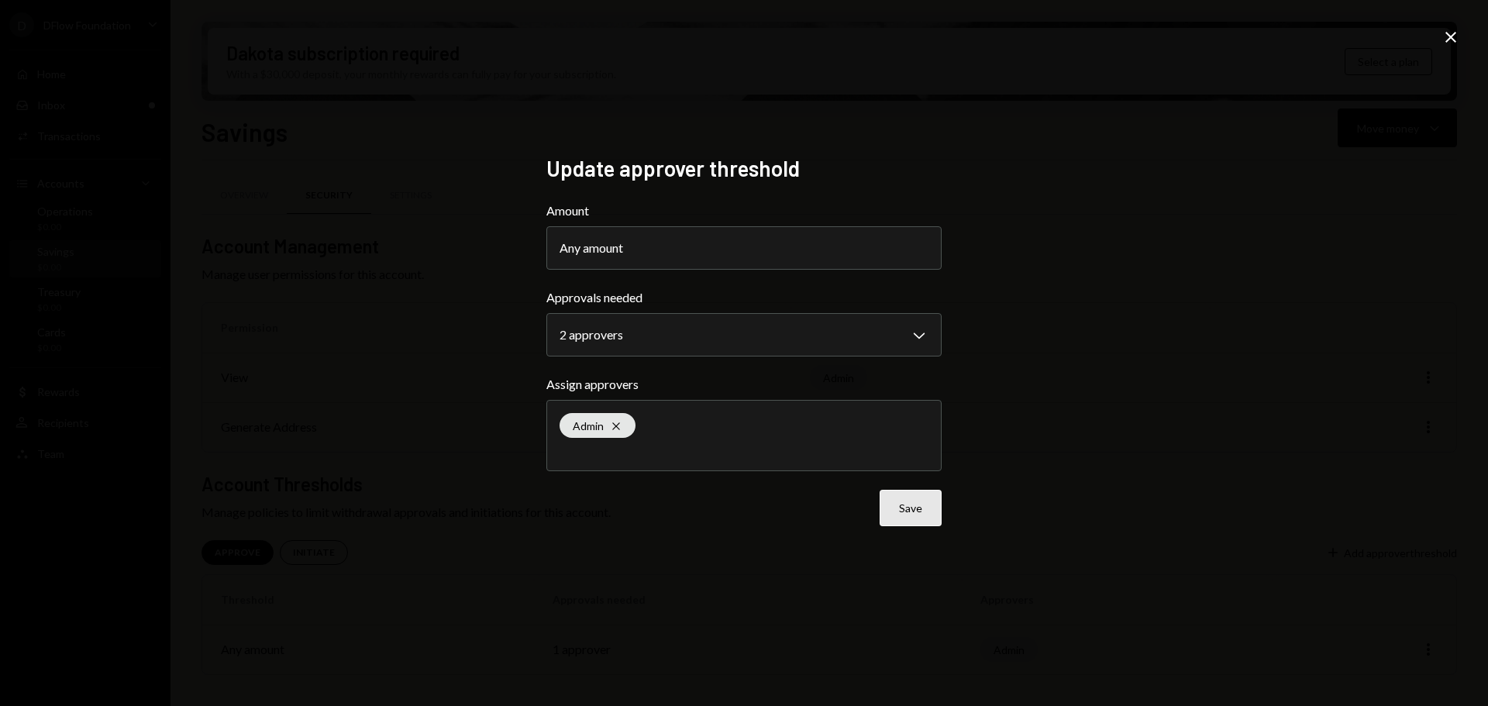
click at [921, 526] on button "Save" at bounding box center [911, 508] width 62 height 36
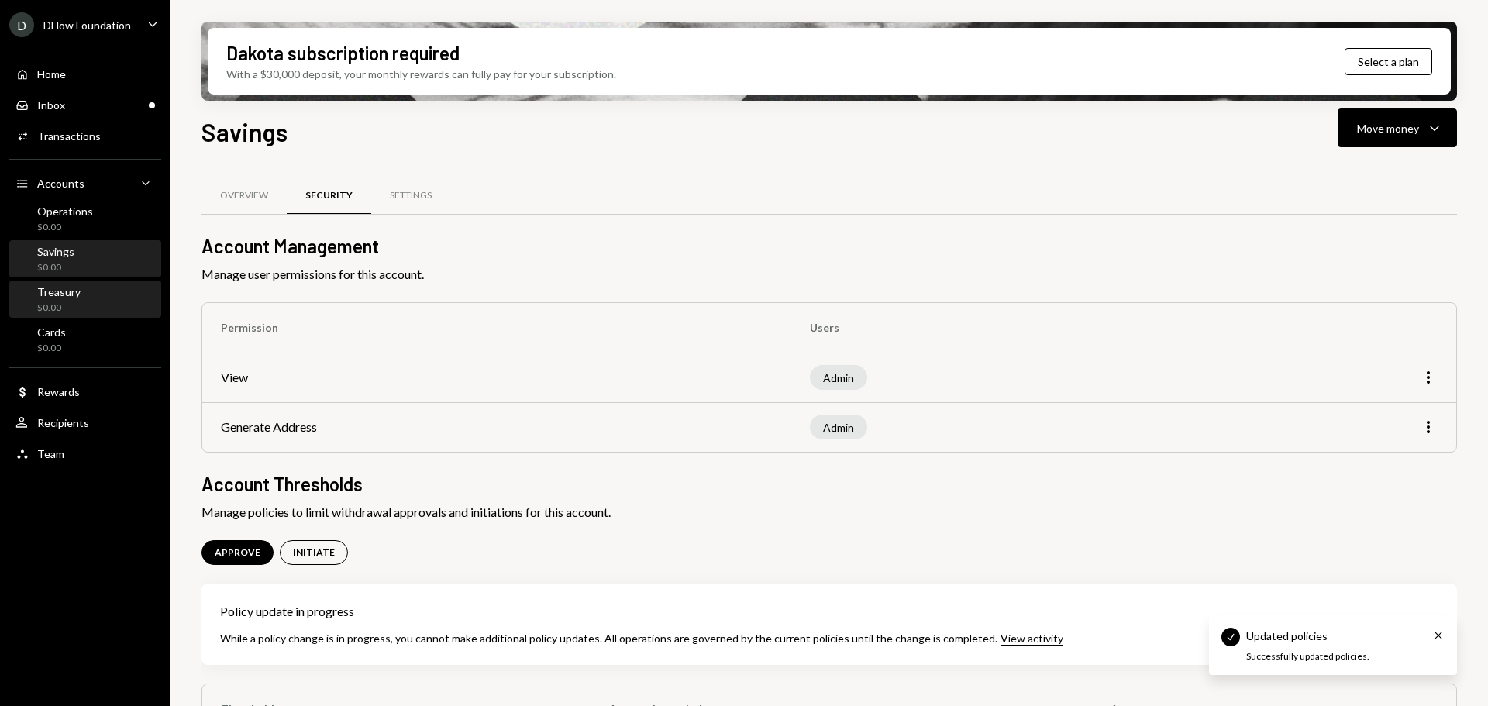
click at [84, 302] on div "Treasury $0.00" at bounding box center [86, 299] width 140 height 29
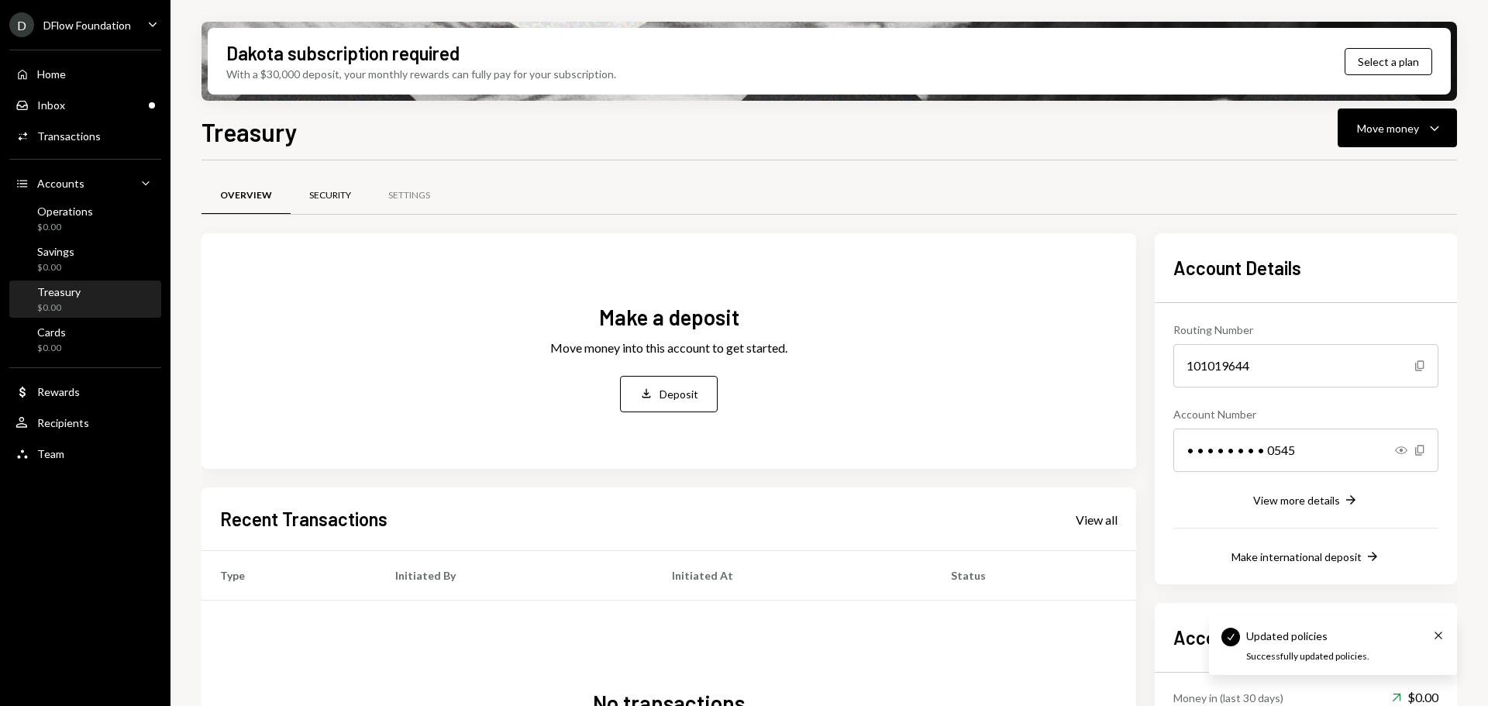
click at [337, 183] on div "Security" at bounding box center [330, 196] width 79 height 37
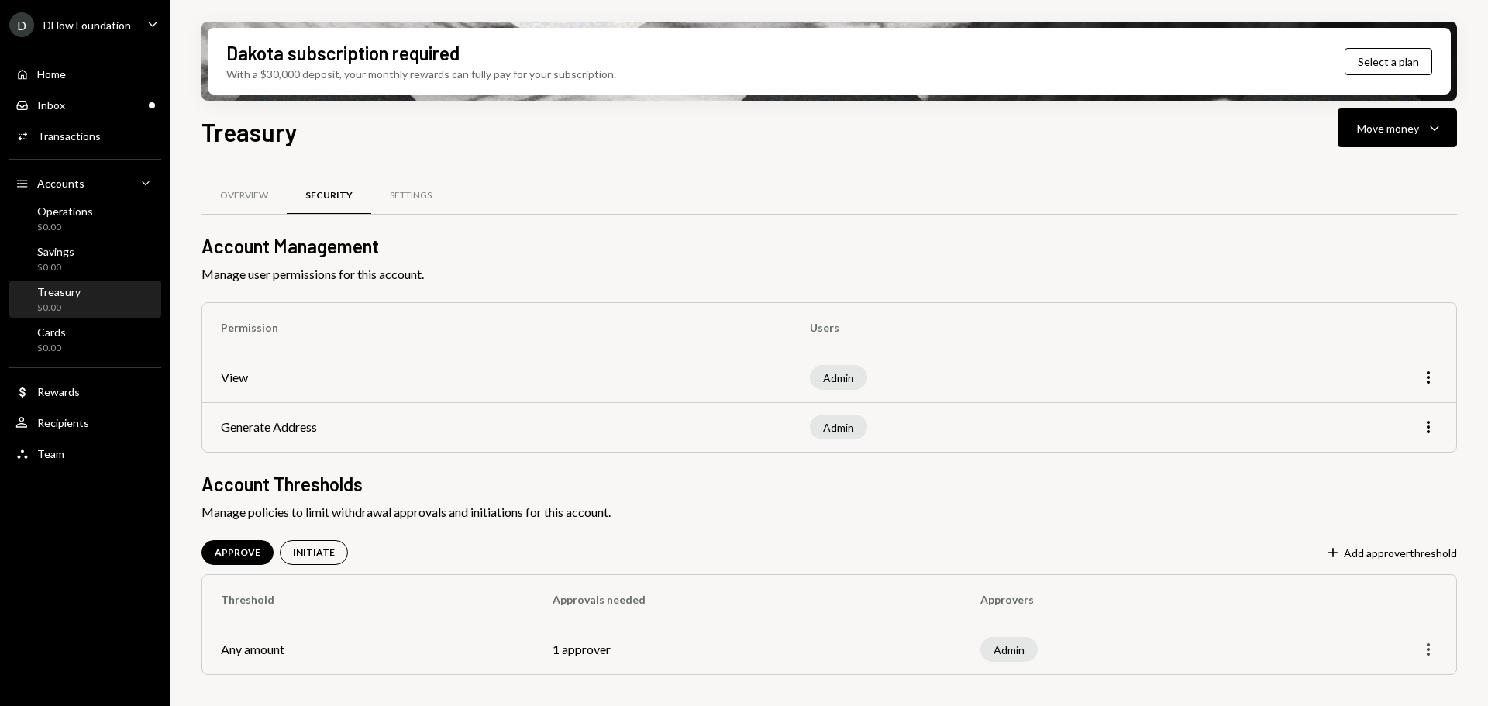
click at [1433, 643] on icon "More" at bounding box center [1428, 649] width 19 height 19
click at [1381, 671] on div "Edit" at bounding box center [1393, 682] width 78 height 27
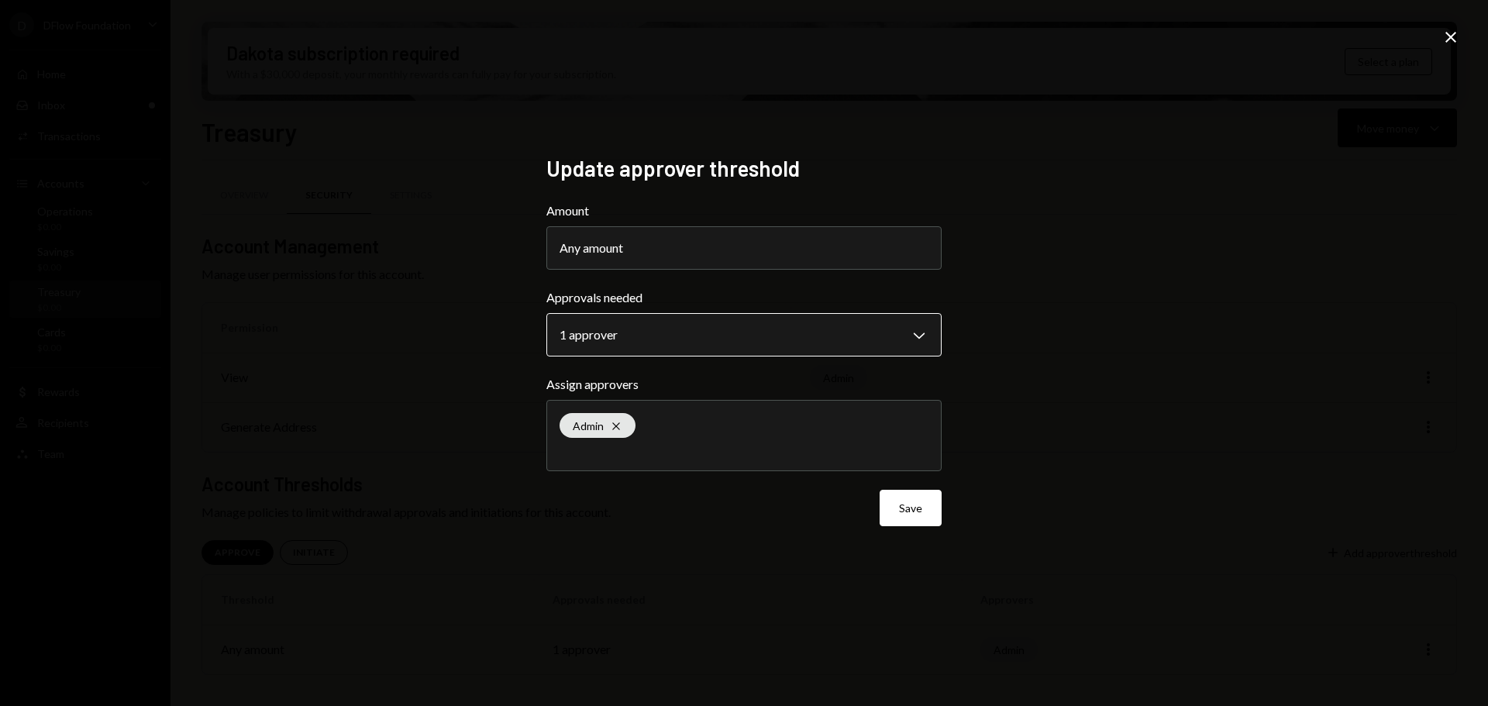
click at [609, 325] on body "**********" at bounding box center [744, 353] width 1488 height 706
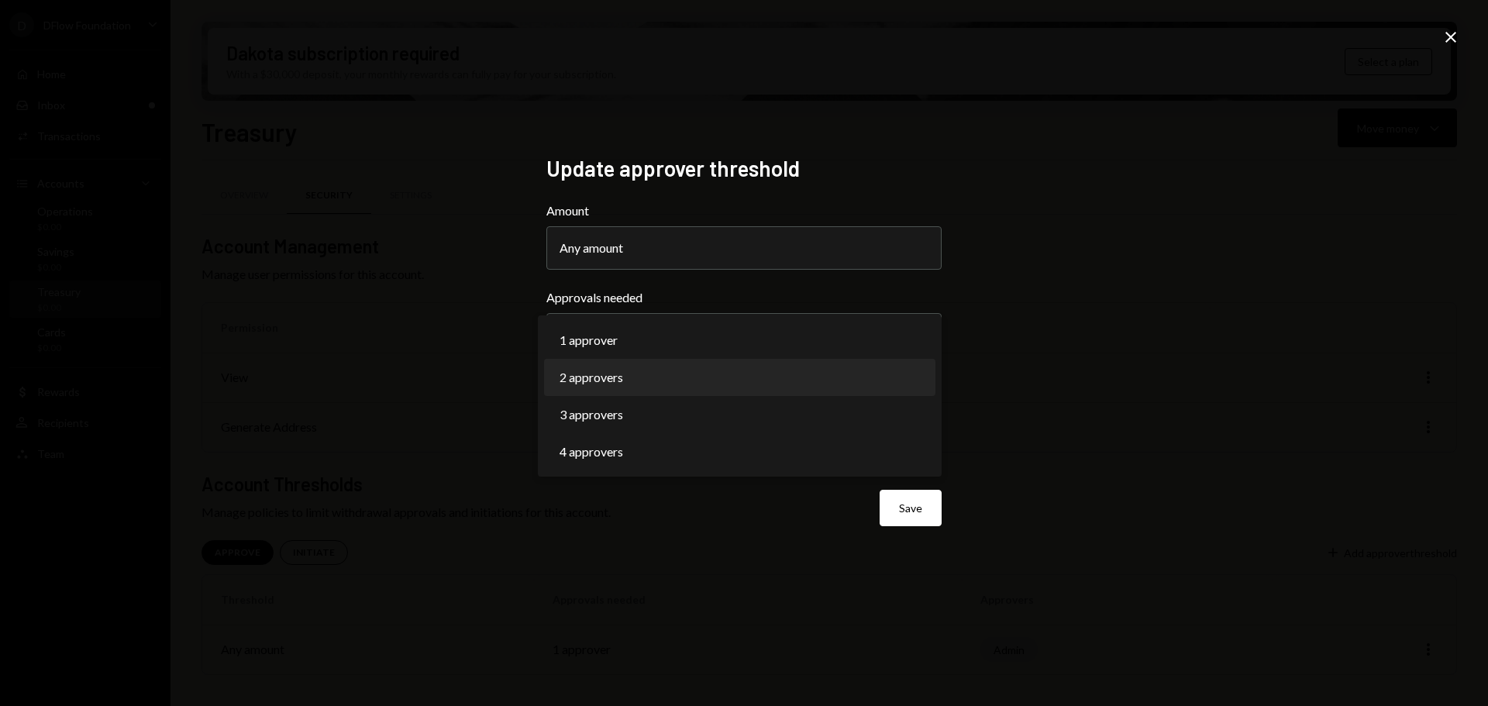
select select "*"
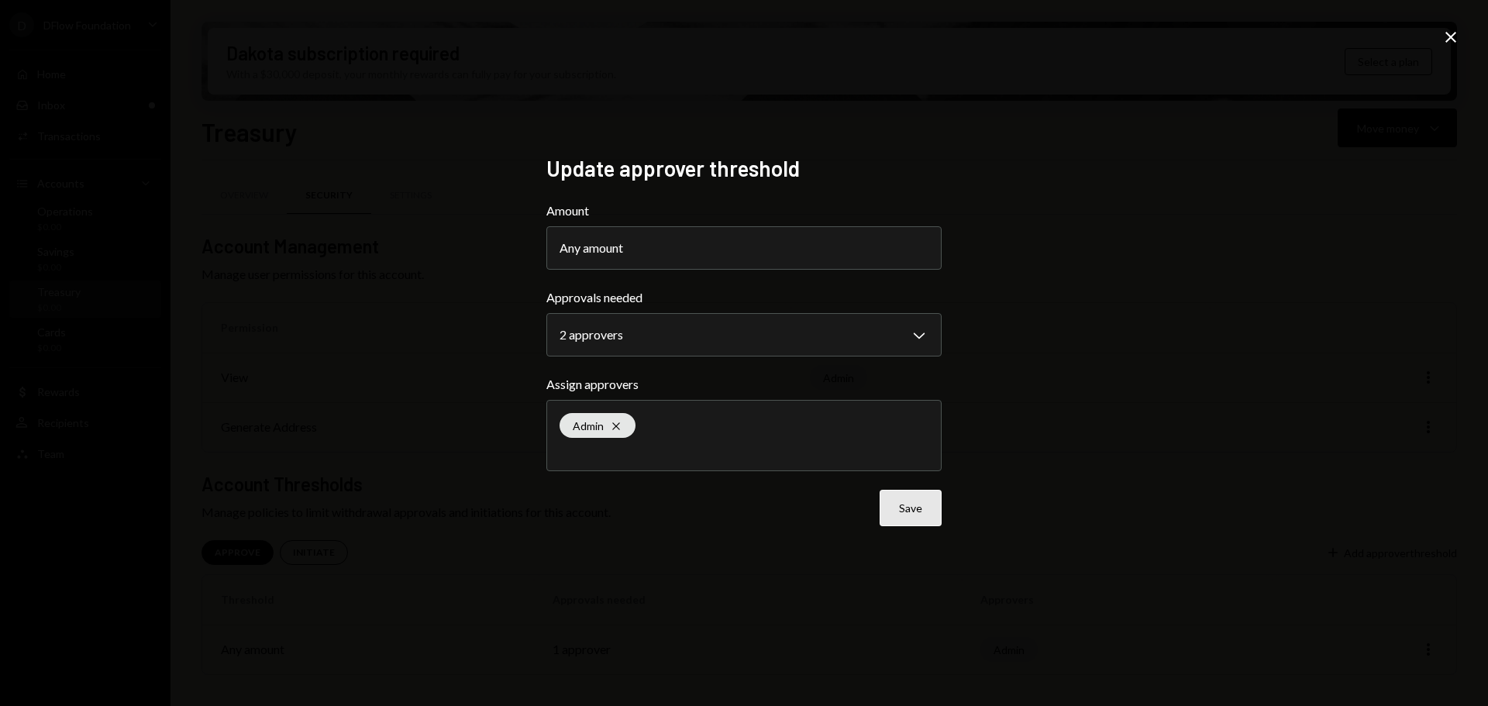
click at [933, 505] on button "Save" at bounding box center [911, 508] width 62 height 36
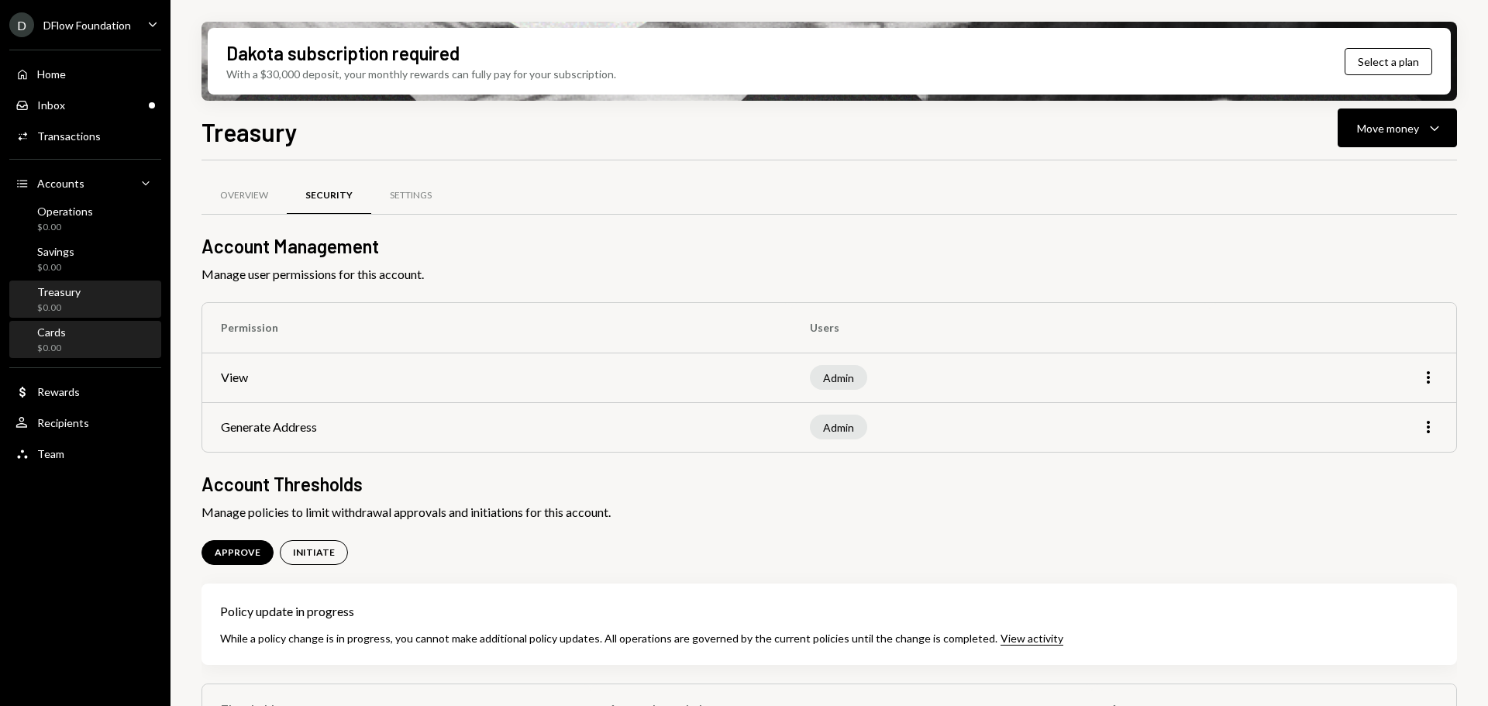
click at [37, 336] on div "Cards" at bounding box center [51, 332] width 29 height 13
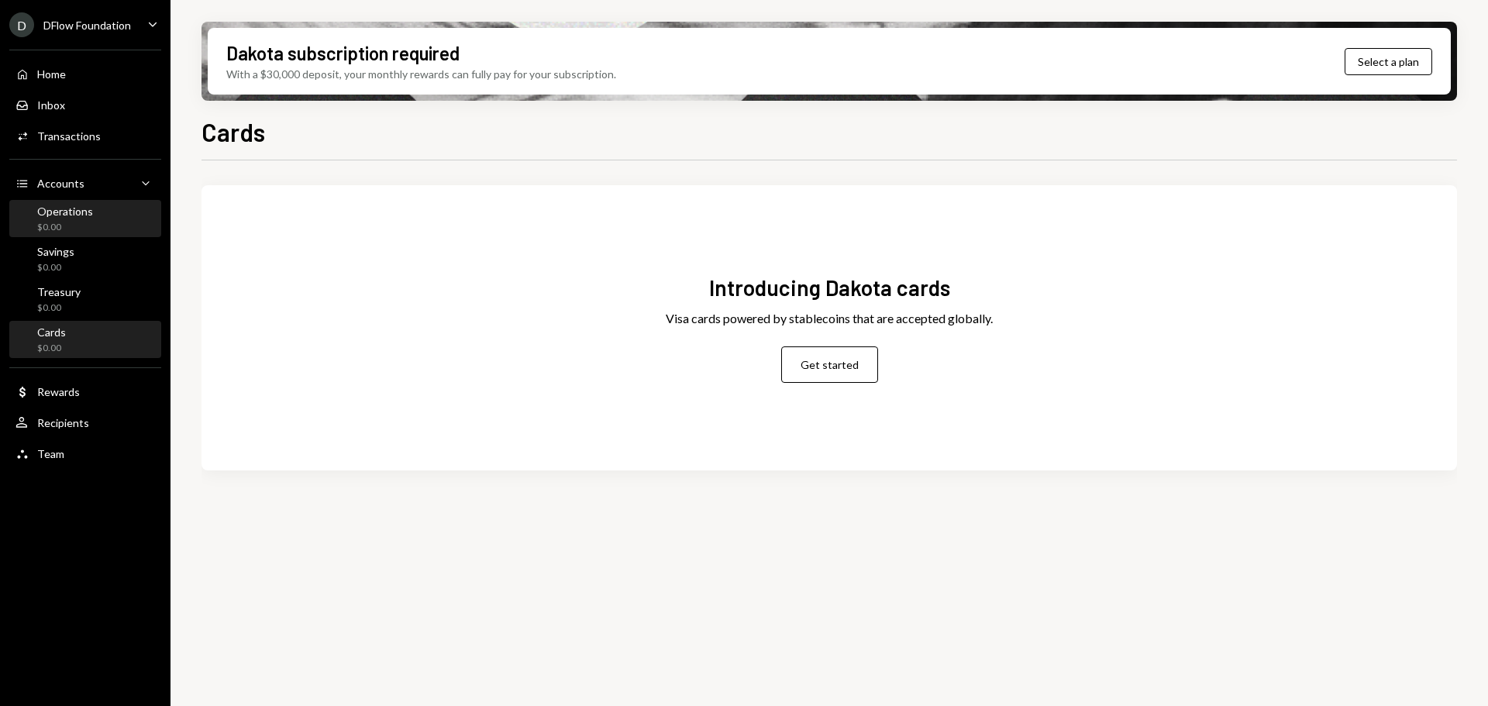
click at [84, 216] on div "Operations" at bounding box center [65, 211] width 56 height 13
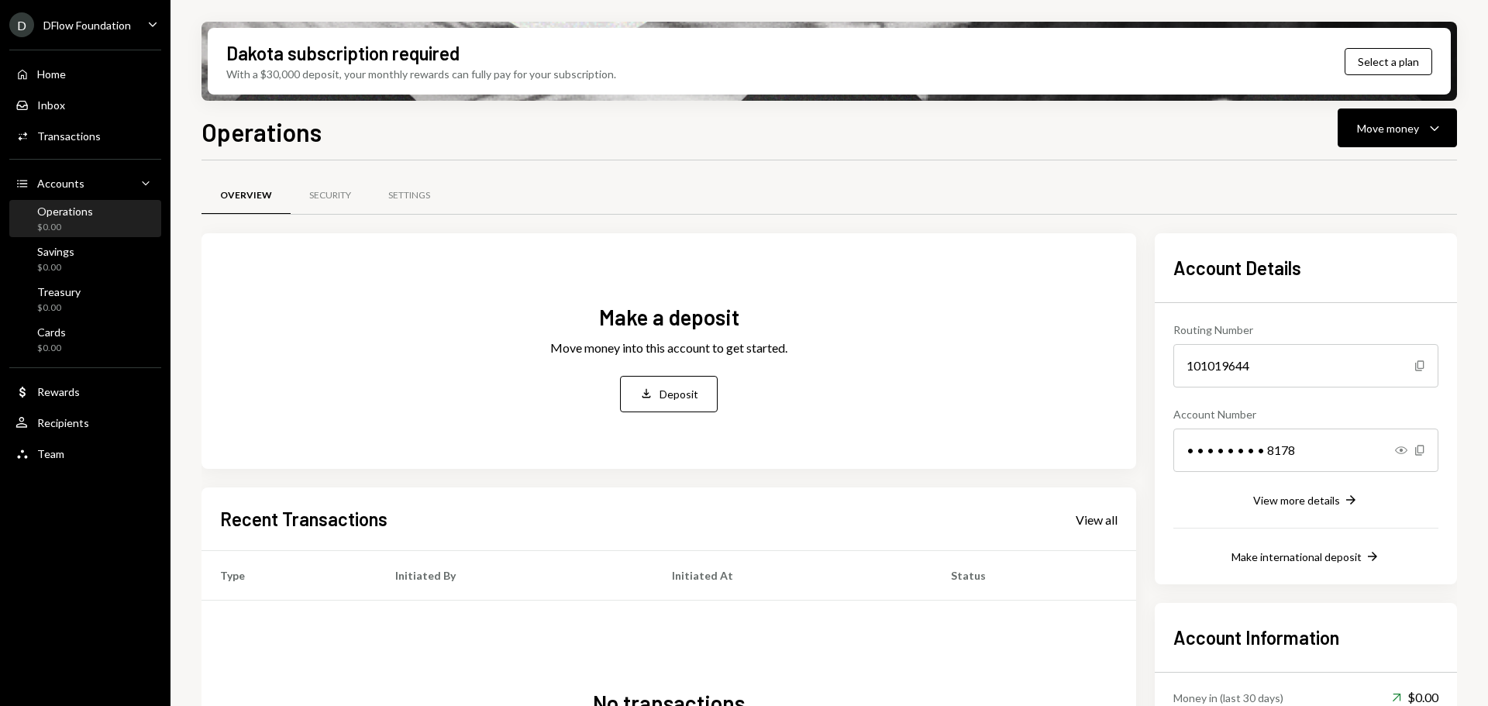
click at [140, 12] on div "D DFlow Foundation Caret Down" at bounding box center [85, 24] width 171 height 25
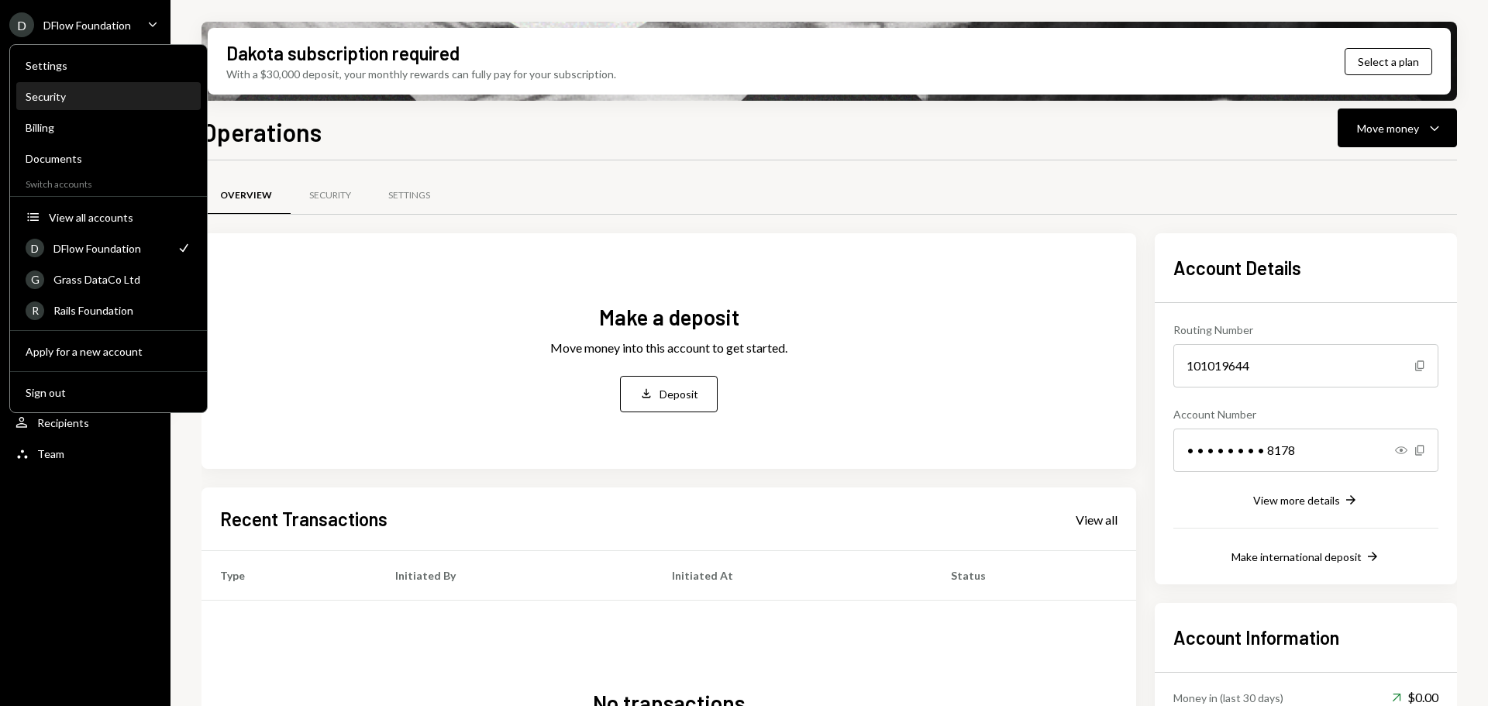
click at [92, 94] on div "Security" at bounding box center [109, 96] width 166 height 13
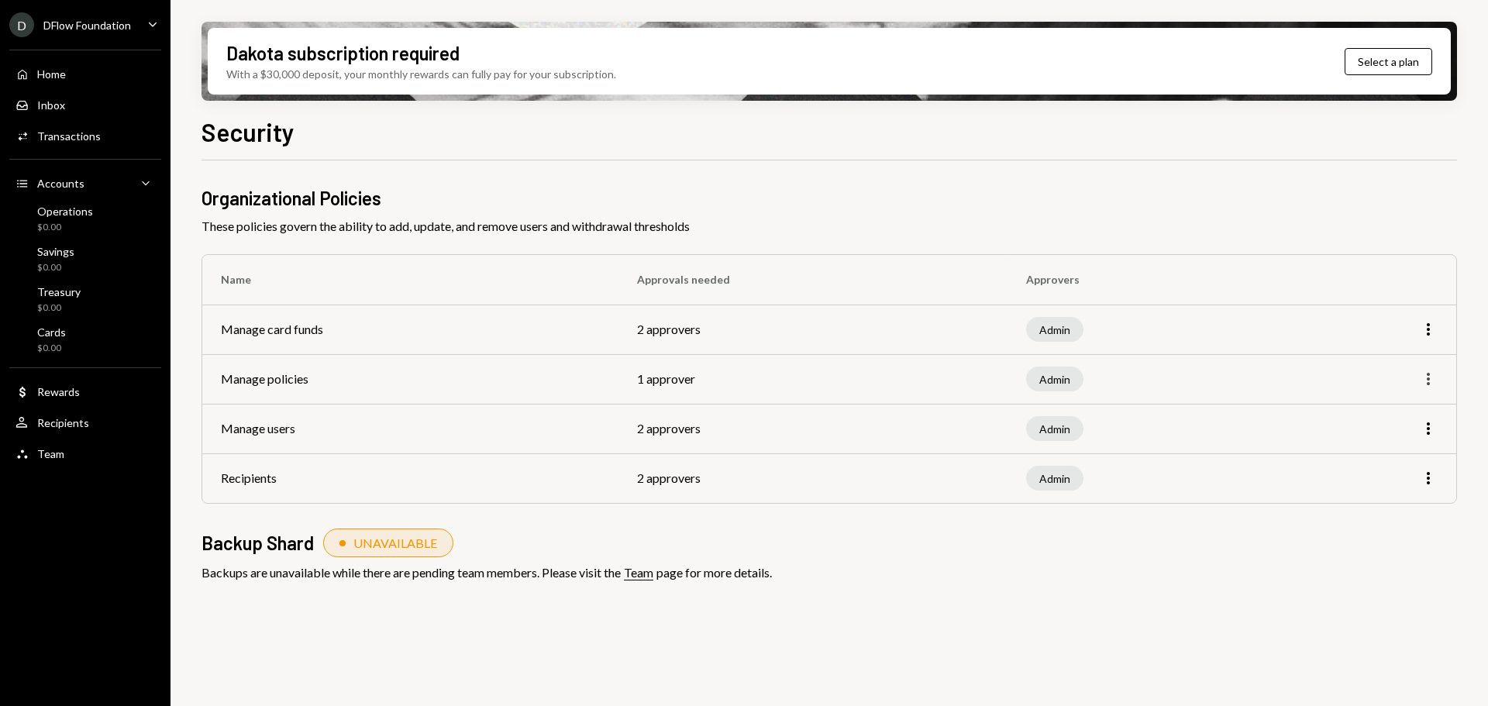
click at [1420, 371] on icon "More" at bounding box center [1428, 379] width 19 height 19
click at [1384, 407] on div "Edit" at bounding box center [1393, 411] width 78 height 27
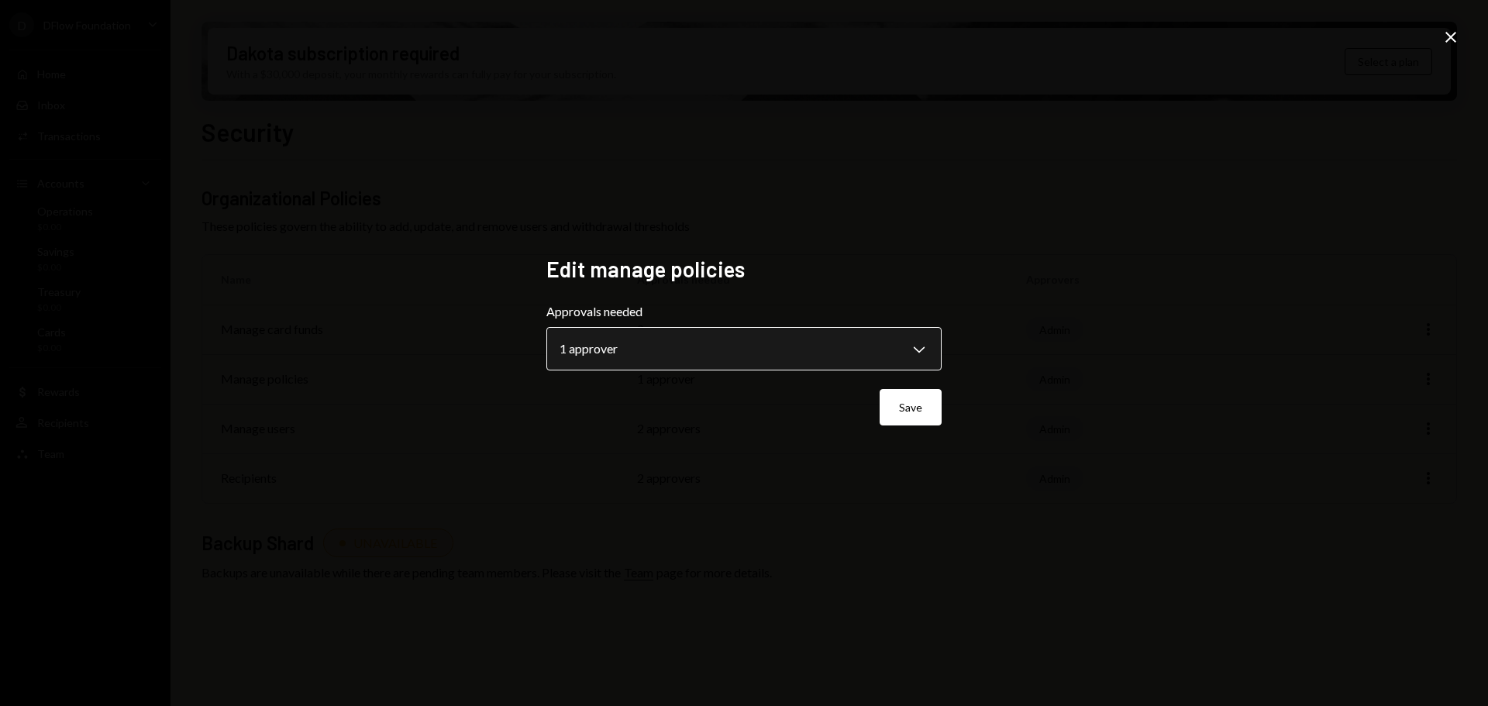
click at [856, 345] on body "**********" at bounding box center [744, 353] width 1488 height 706
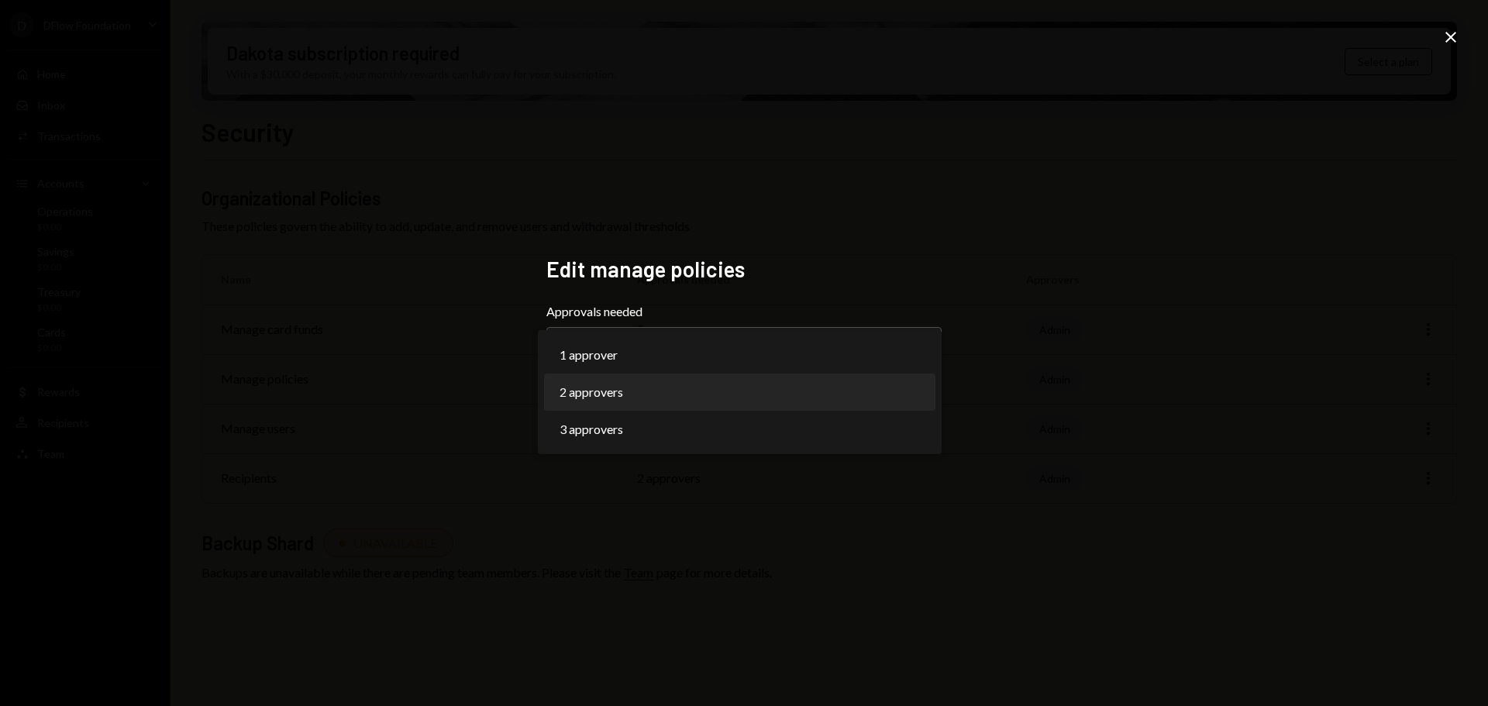
select select "*"
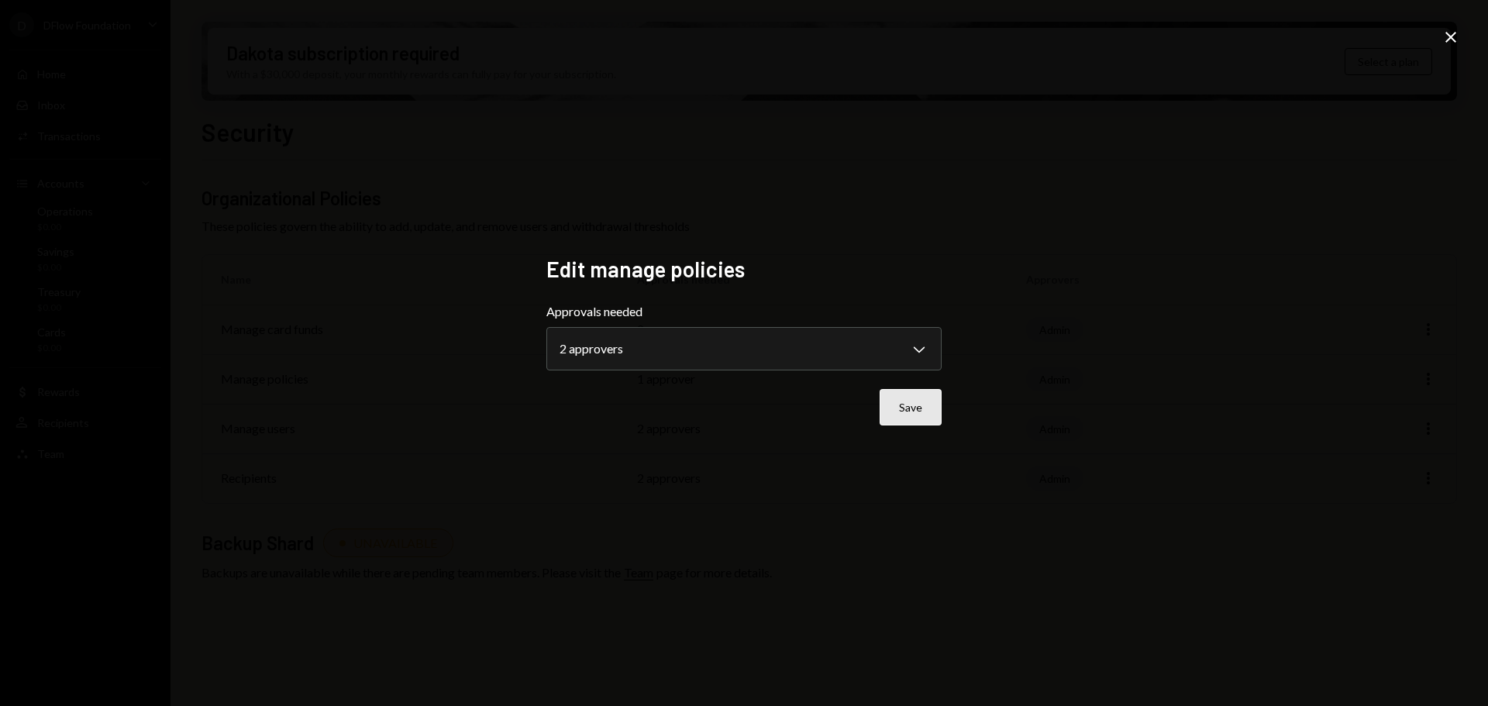
click at [903, 407] on button "Save" at bounding box center [911, 407] width 62 height 36
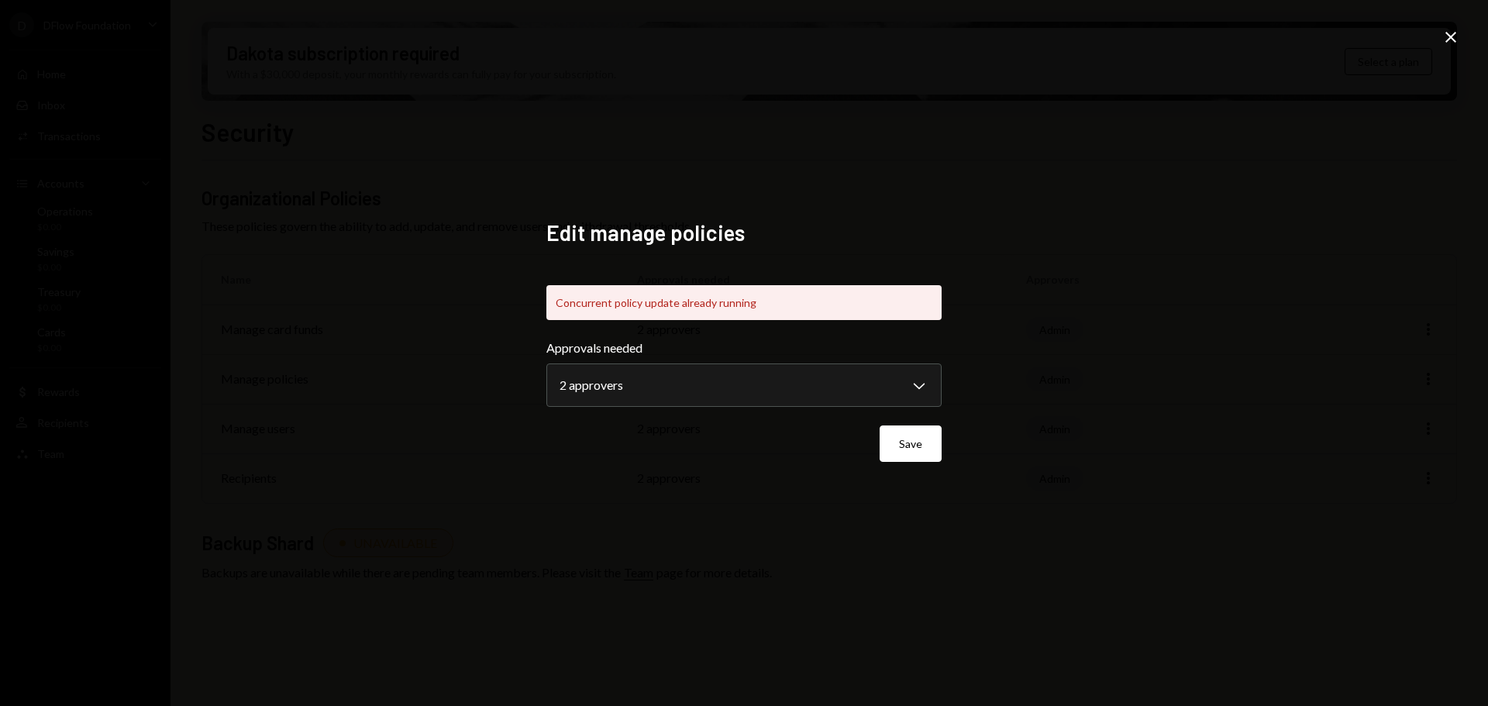
select select "*"
click at [978, 413] on div "**********" at bounding box center [744, 353] width 1488 height 706
click at [908, 250] on div "**********" at bounding box center [743, 352] width 395 height 267
click at [511, 292] on div "**********" at bounding box center [744, 353] width 1488 height 706
click at [1049, 306] on div "**********" at bounding box center [744, 353] width 1488 height 706
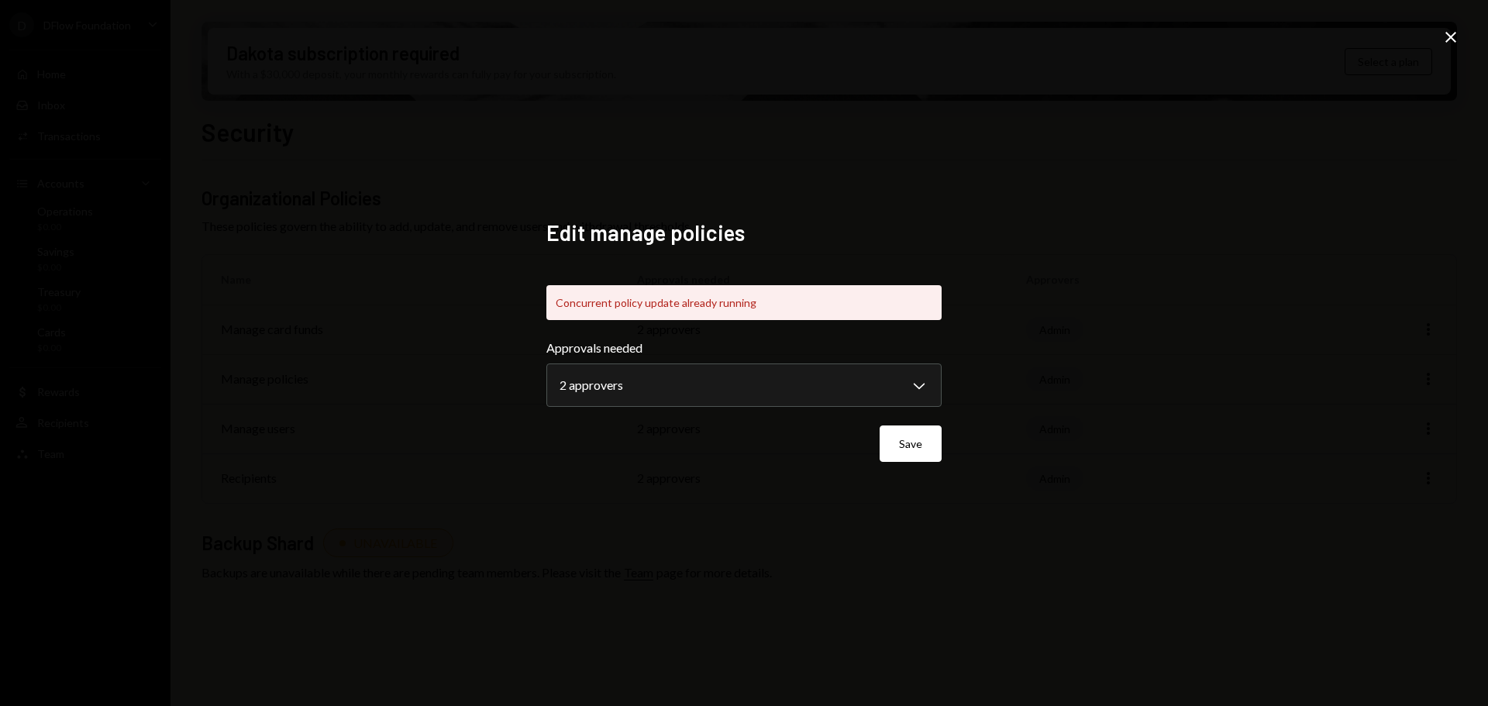
click at [1459, 40] on icon "Close" at bounding box center [1451, 37] width 19 height 19
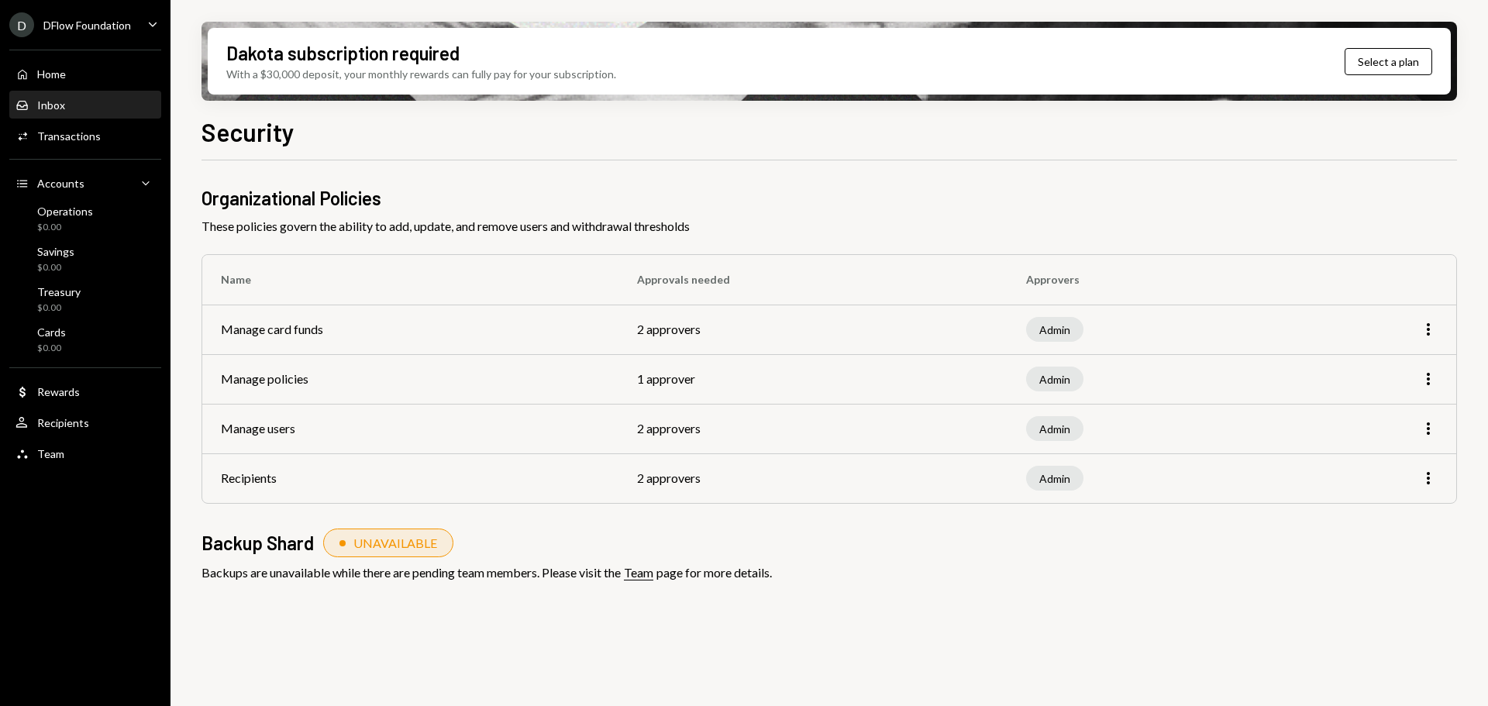
click at [84, 102] on div "Inbox Inbox" at bounding box center [86, 105] width 140 height 14
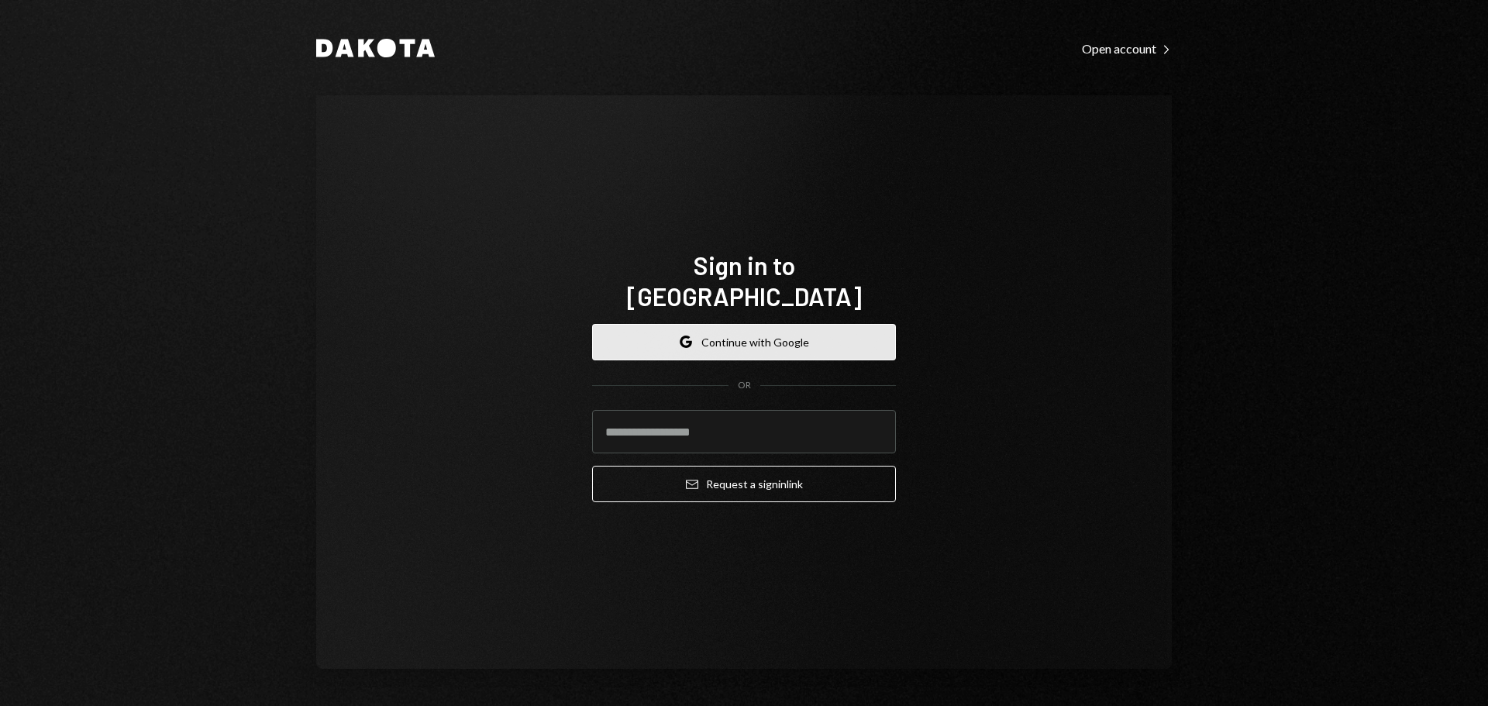
click at [720, 324] on button "Google Continue with Google" at bounding box center [744, 342] width 304 height 36
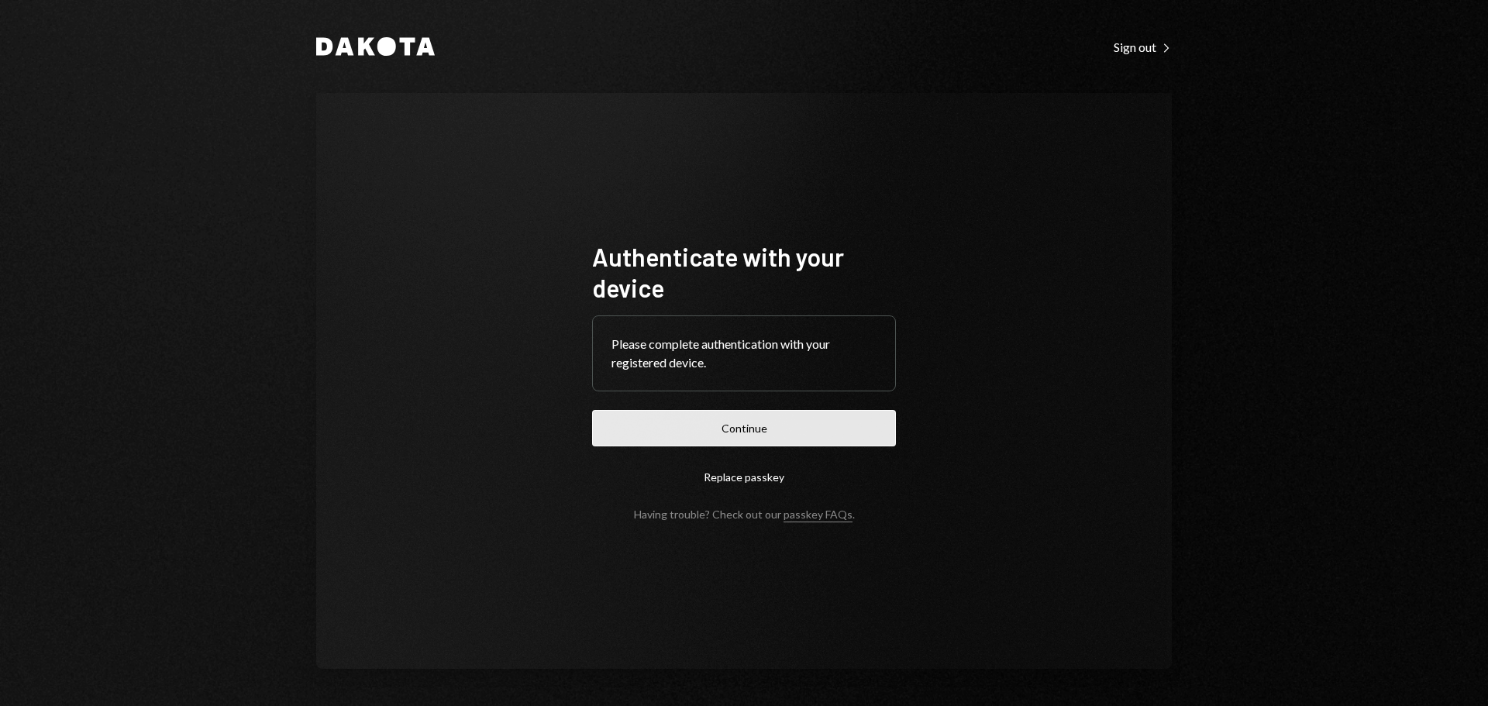
click at [733, 428] on button "Continue" at bounding box center [744, 428] width 304 height 36
